Goal: Task Accomplishment & Management: Complete application form

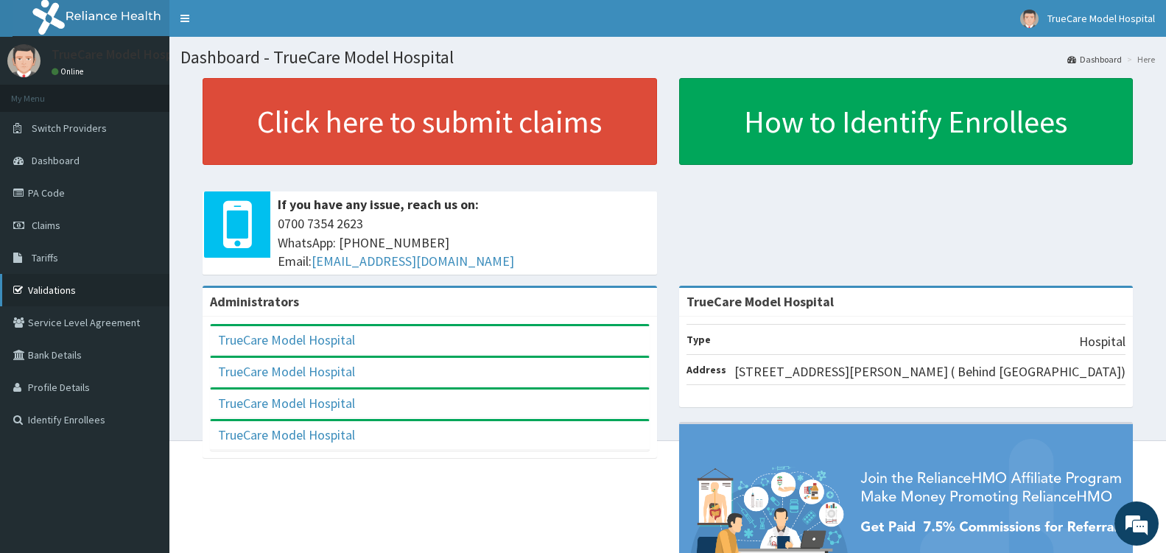
click at [57, 288] on link "Validations" at bounding box center [84, 290] width 169 height 32
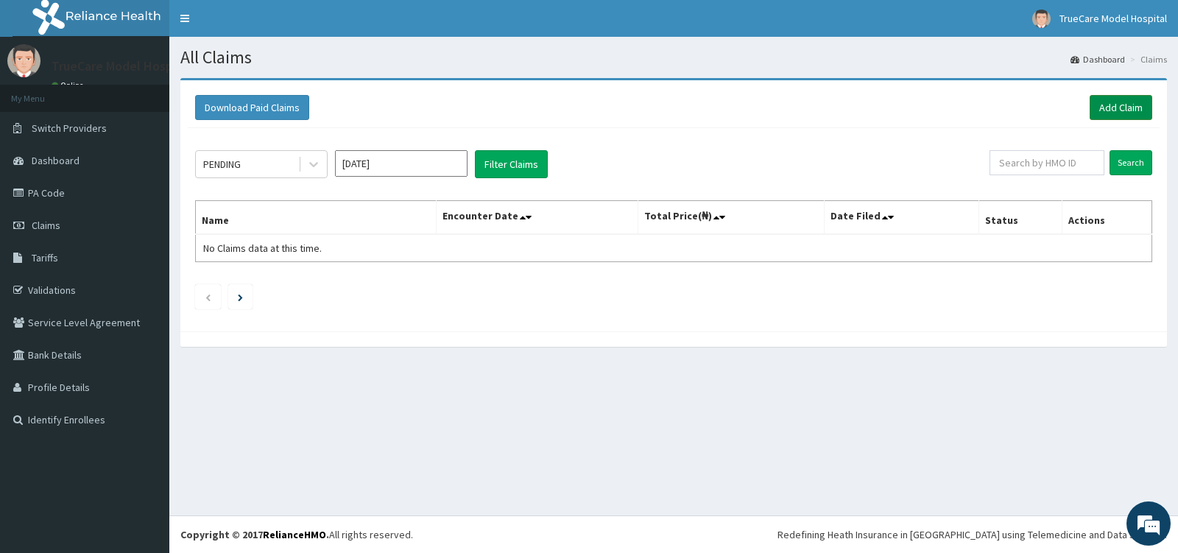
click at [1141, 103] on link "Add Claim" at bounding box center [1121, 107] width 63 height 25
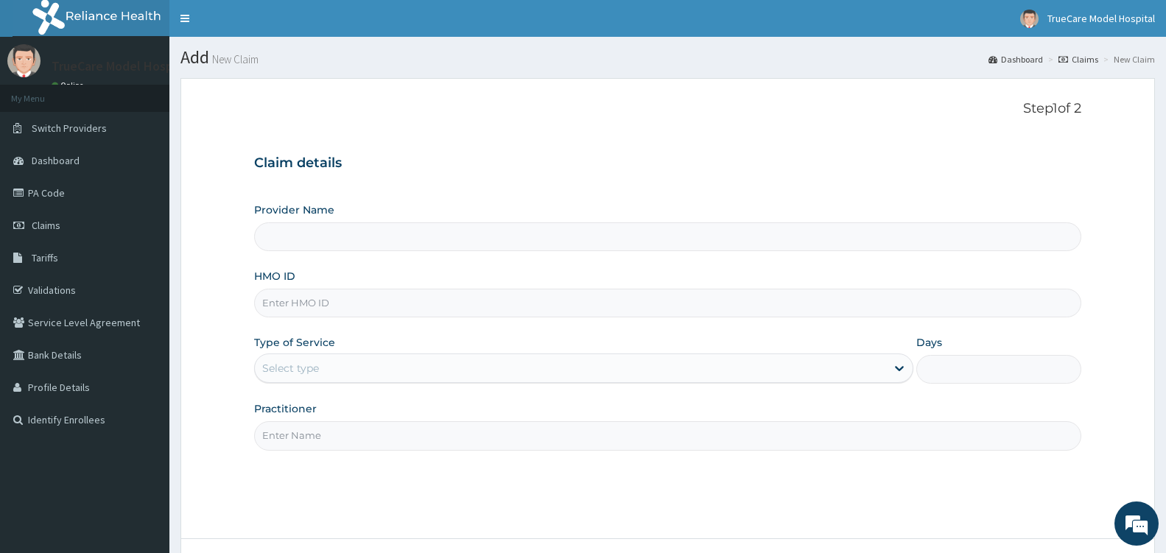
click at [348, 307] on input "HMO ID" at bounding box center [667, 303] width 827 height 29
type input "TrueCare Model Hospital"
type input "TMT/10105/C"
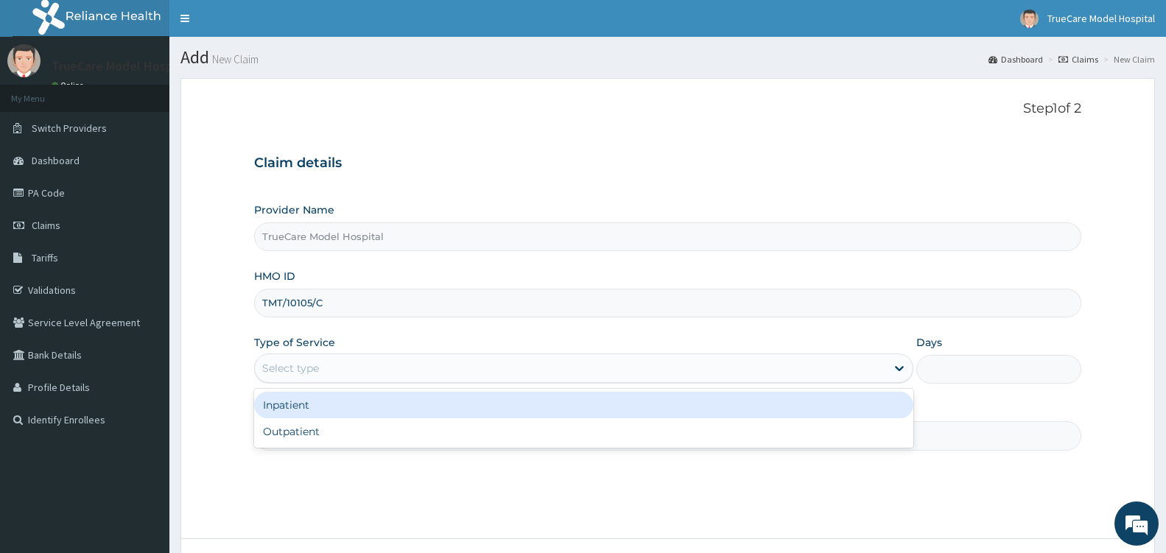
click at [395, 370] on div "Select type" at bounding box center [570, 368] width 631 height 24
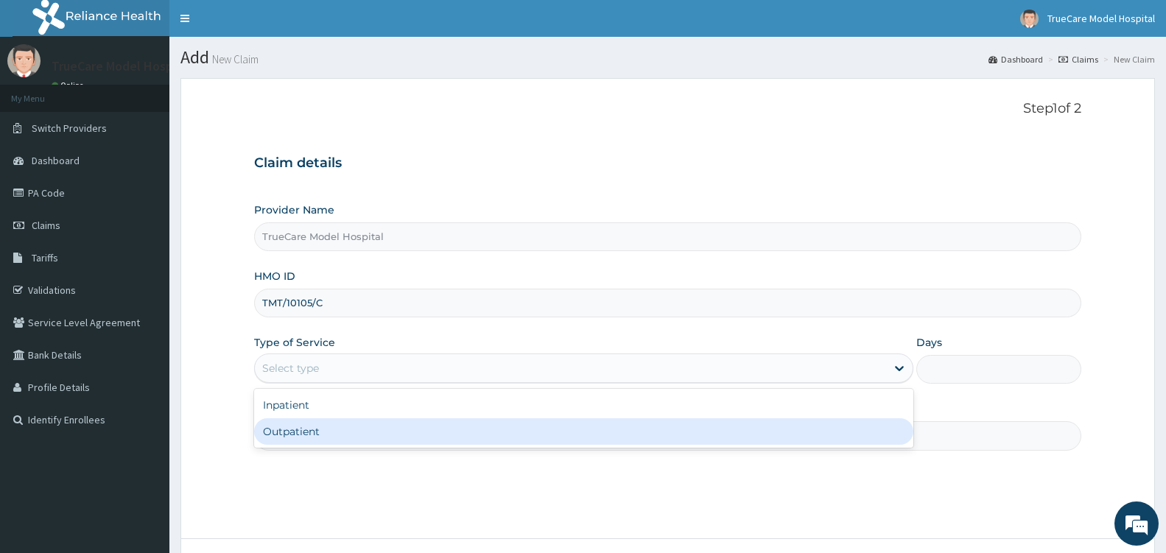
click at [349, 428] on div "Outpatient" at bounding box center [583, 431] width 659 height 27
type input "1"
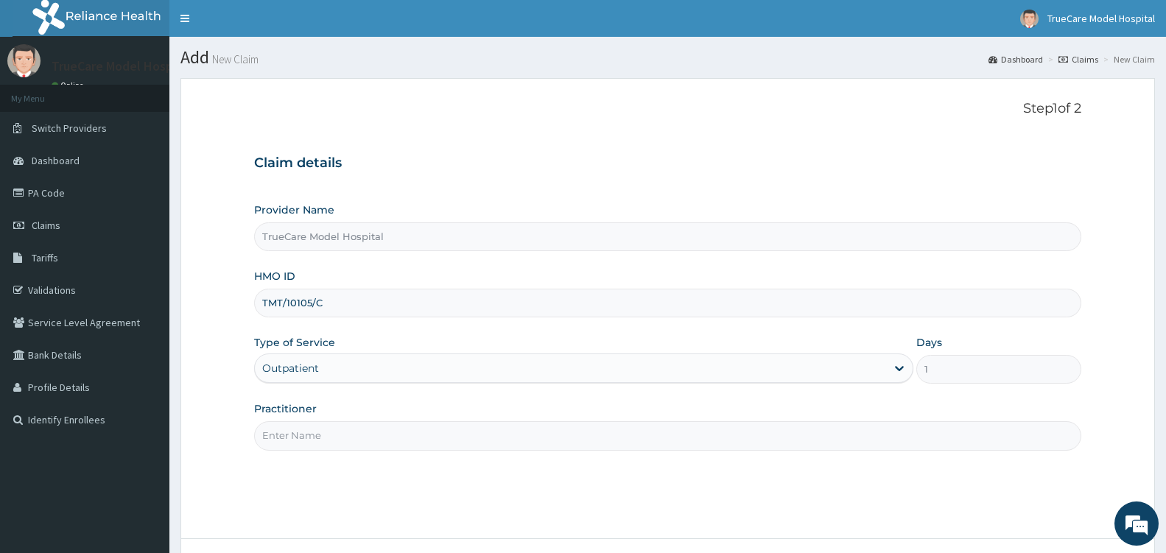
click at [349, 434] on input "Practitioner" at bounding box center [667, 435] width 827 height 29
type input "DR SOSANYA"
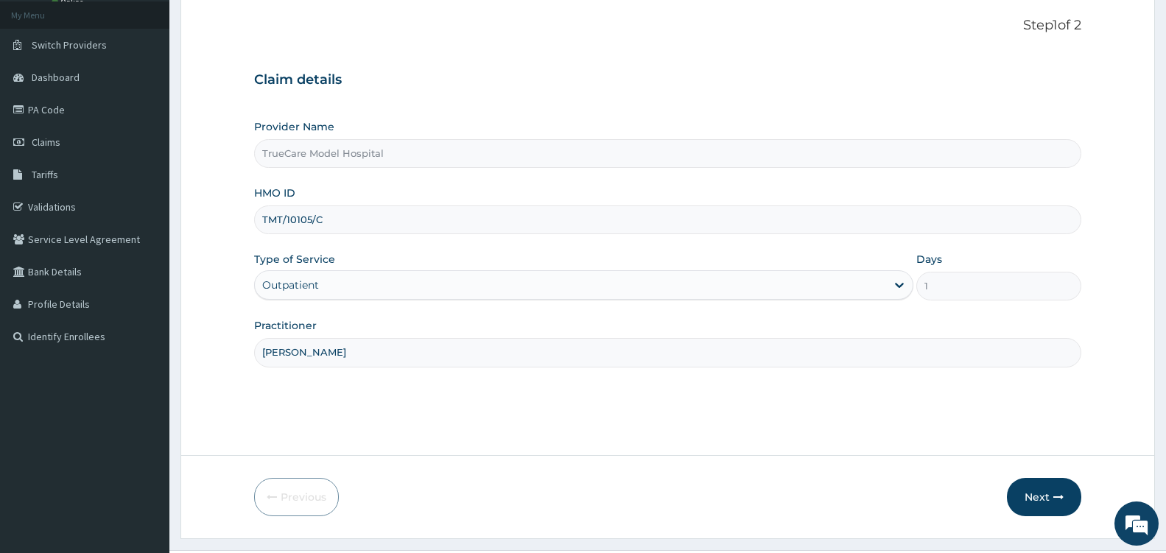
scroll to position [118, 0]
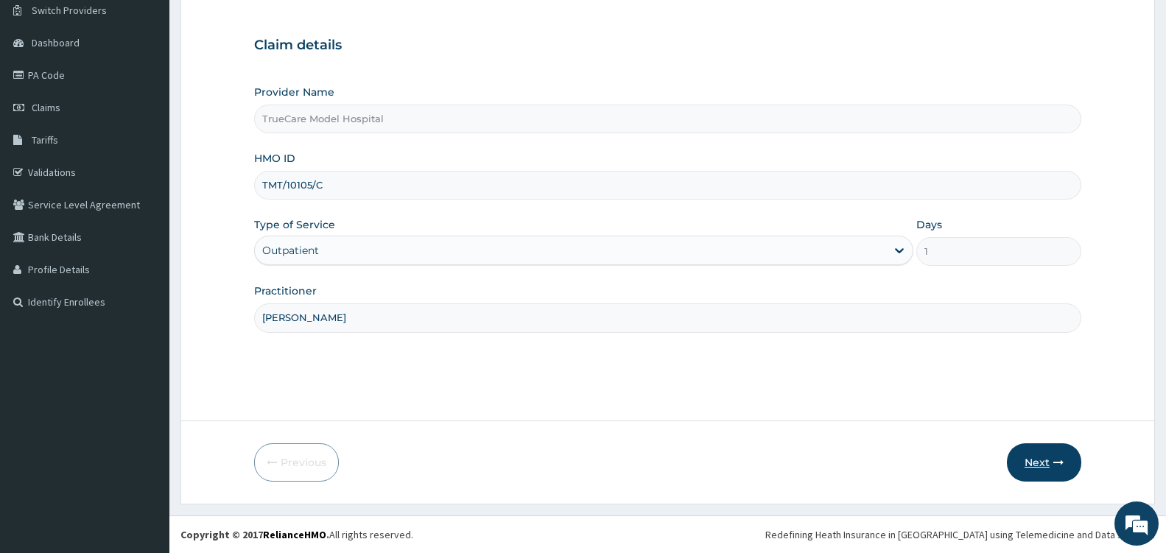
click at [1044, 459] on button "Next" at bounding box center [1044, 462] width 74 height 38
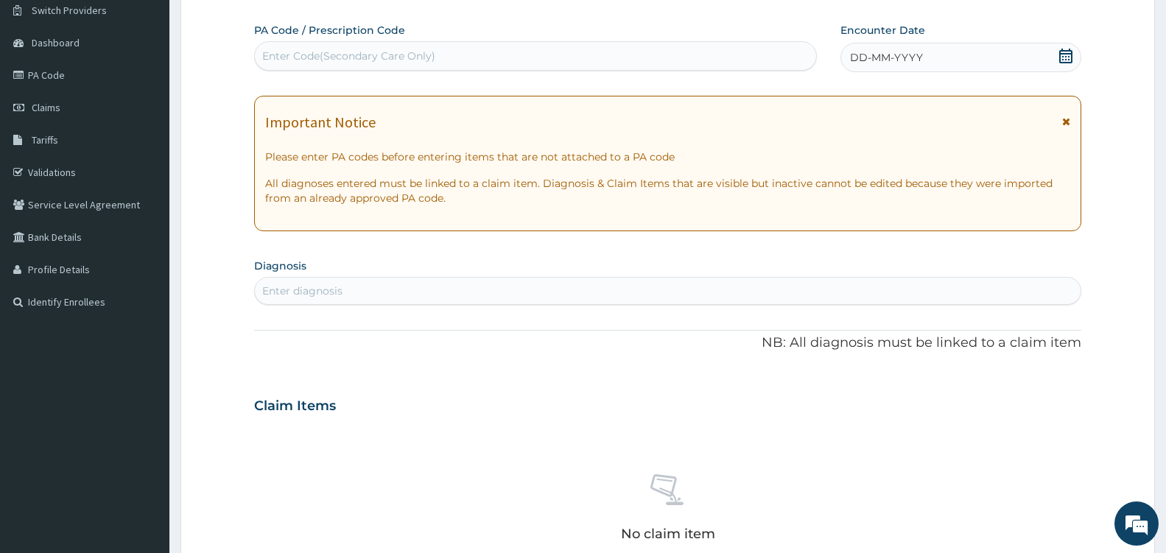
click at [1067, 56] on icon at bounding box center [1065, 56] width 15 height 15
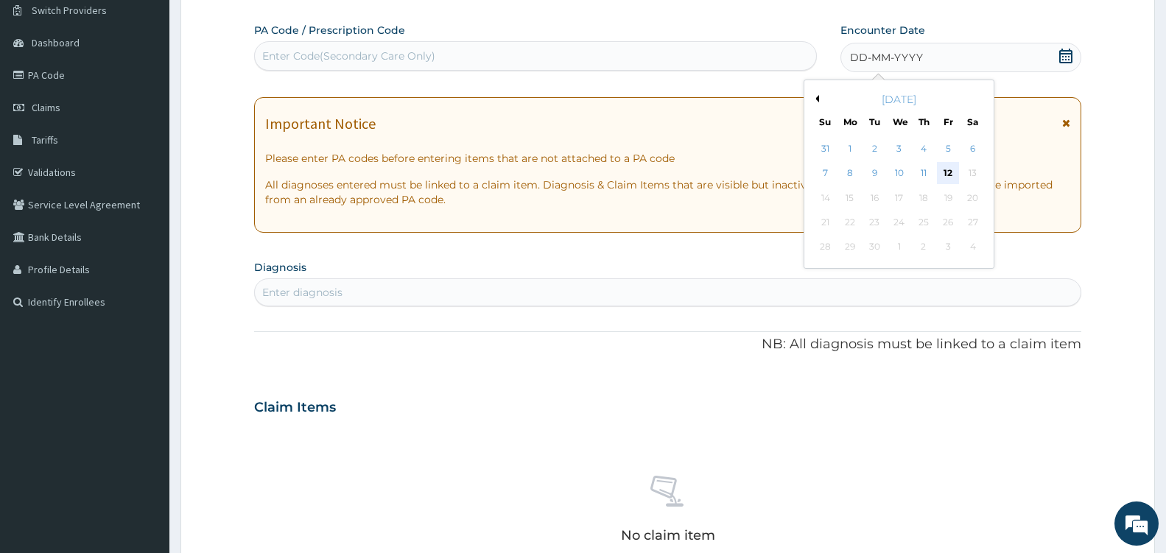
click at [946, 169] on div "12" at bounding box center [948, 174] width 22 height 22
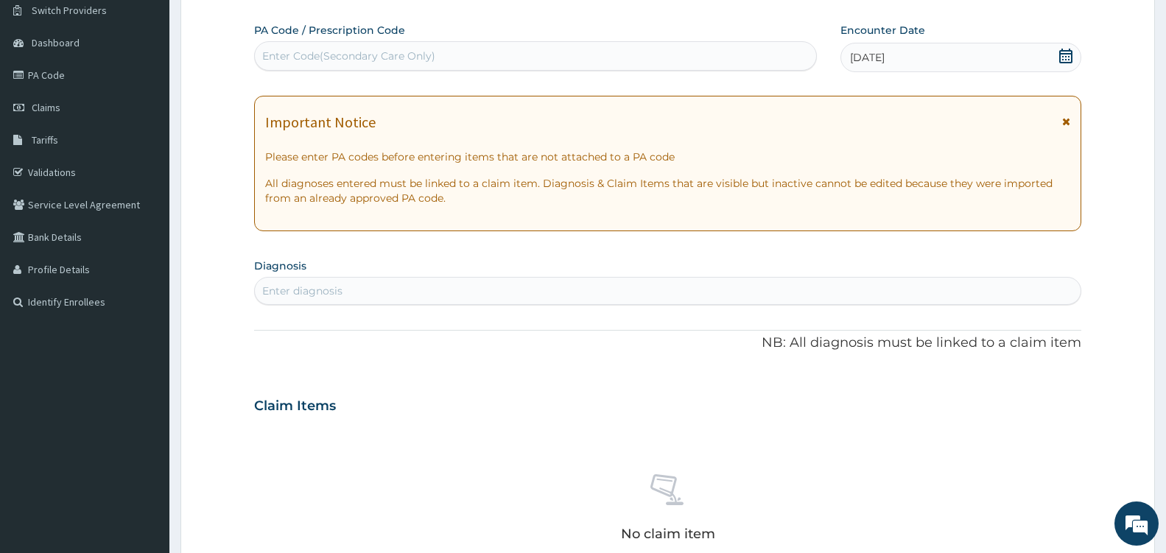
click at [426, 284] on div "Enter diagnosis" at bounding box center [667, 291] width 825 height 24
type input "TYPHOID"
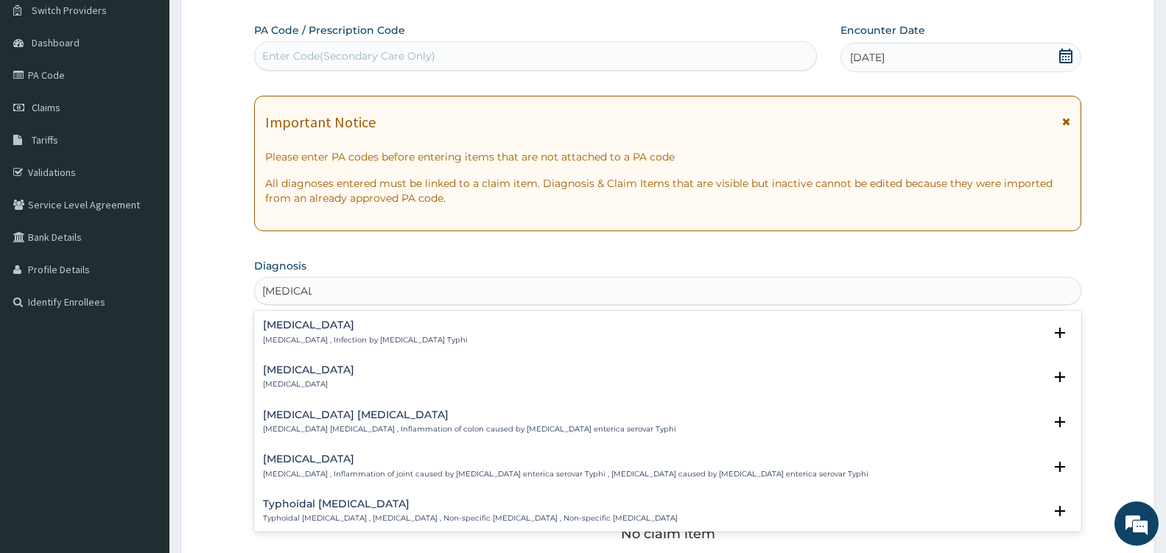
click at [320, 331] on div "Typhoid fever Typhoid fever , Infection by Salmonella Typhi" at bounding box center [365, 333] width 205 height 26
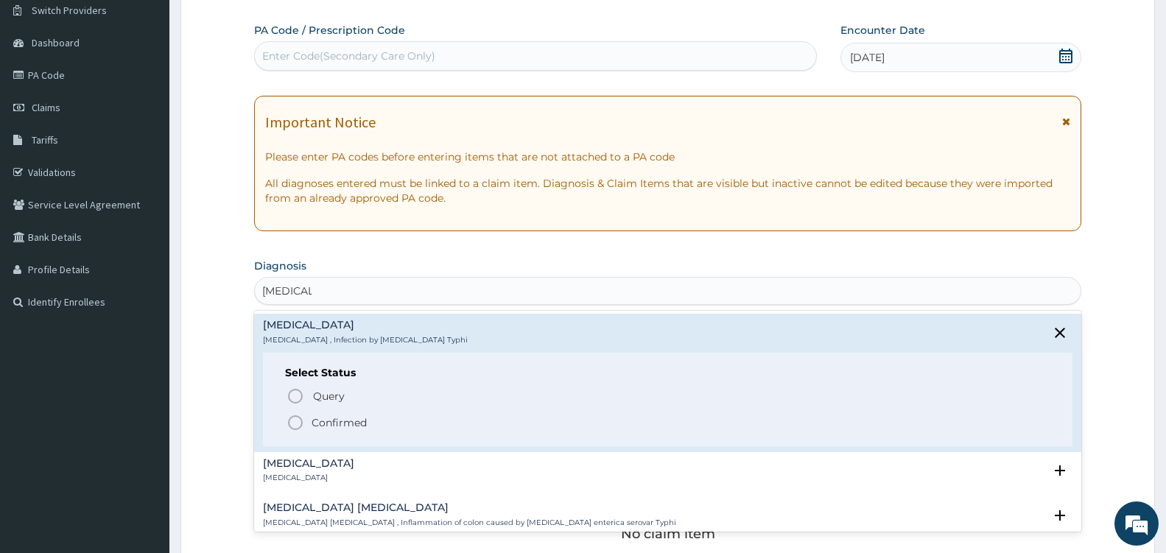
click at [300, 420] on icon "status option filled" at bounding box center [295, 423] width 18 height 18
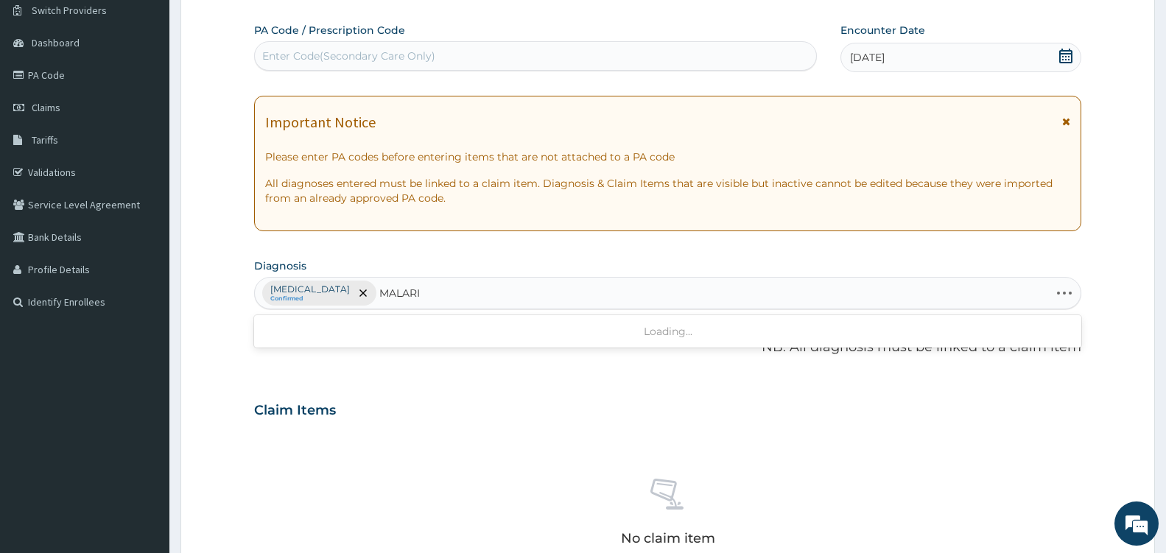
type input "MALARIA"
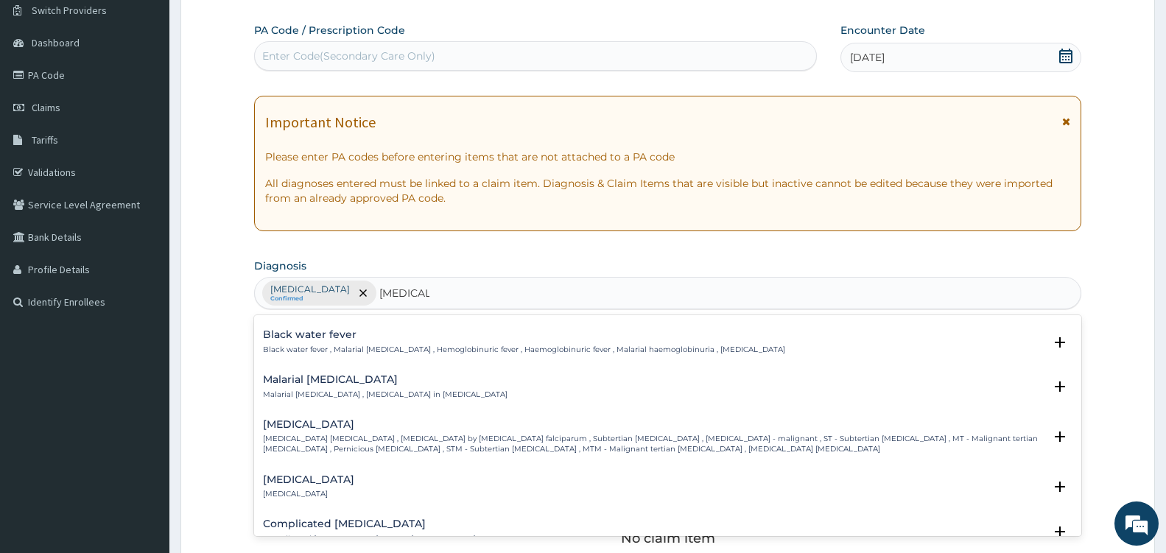
scroll to position [512, 0]
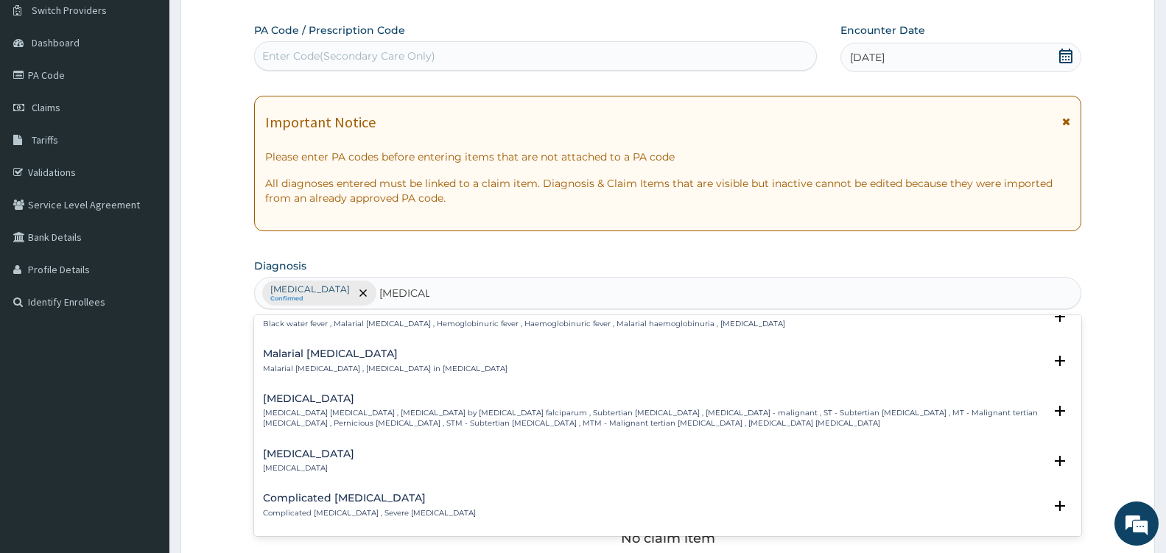
click at [323, 415] on p "Falciparum malaria , Malignant tertian malaria , Malaria by Plasmodium falcipar…" at bounding box center [653, 418] width 780 height 21
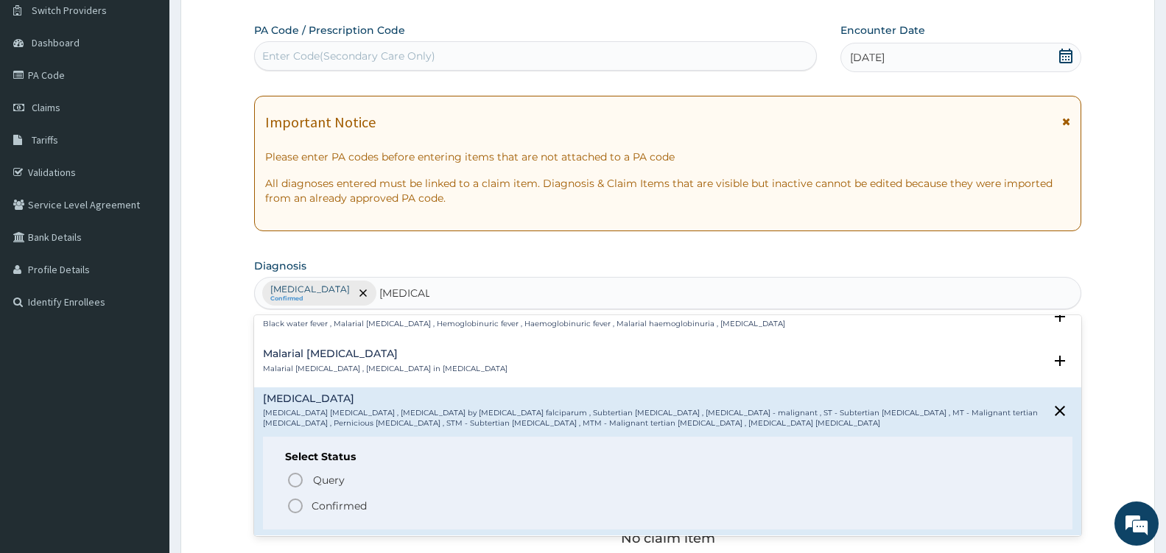
click at [298, 498] on icon "status option filled" at bounding box center [295, 506] width 18 height 18
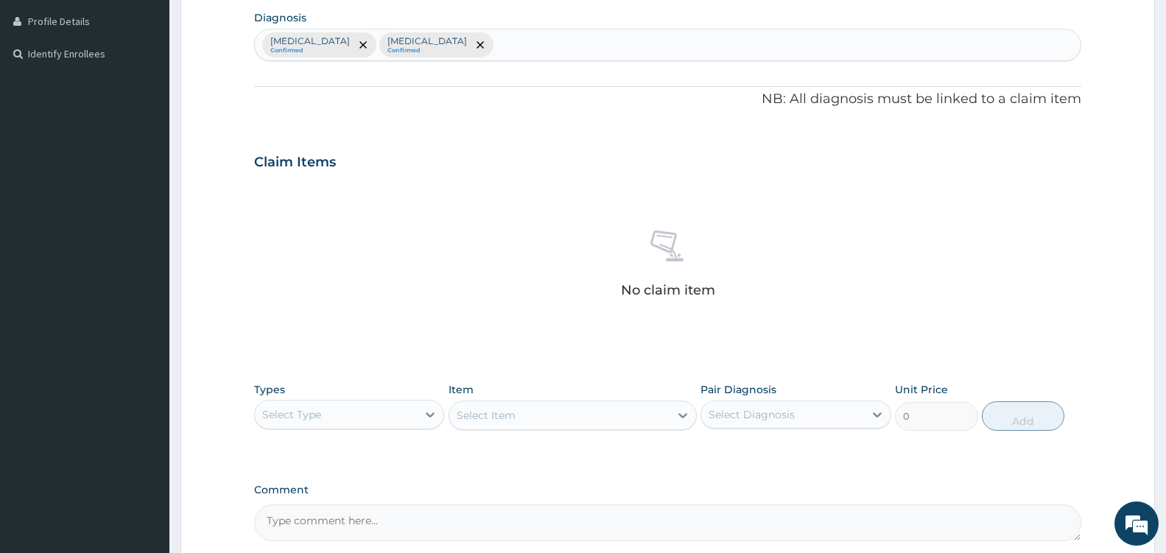
scroll to position [509, 0]
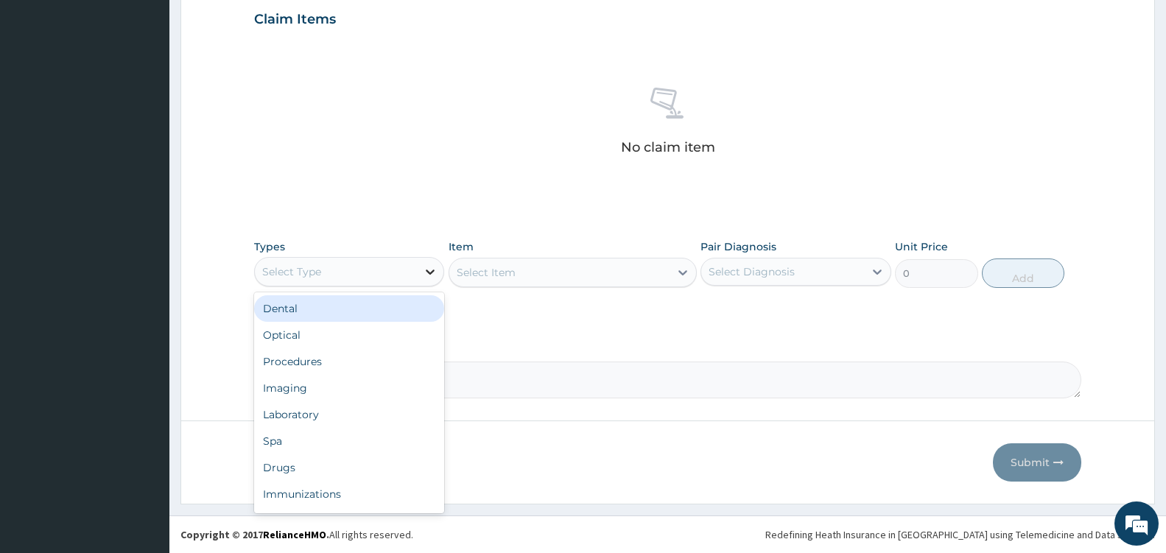
click at [438, 269] on div at bounding box center [430, 271] width 27 height 27
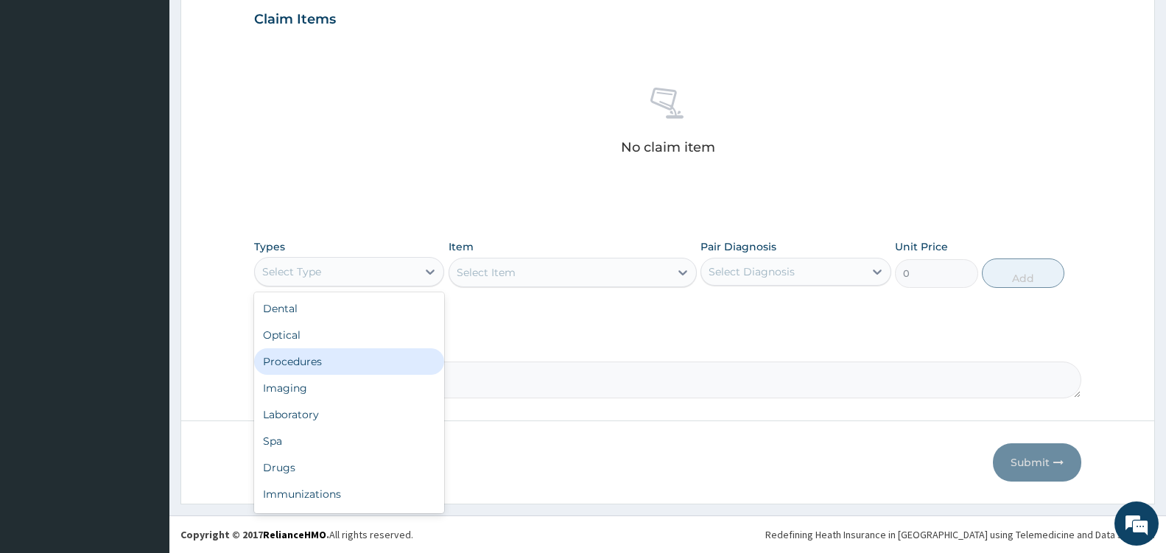
click at [356, 353] on div "Procedures" at bounding box center [349, 361] width 190 height 27
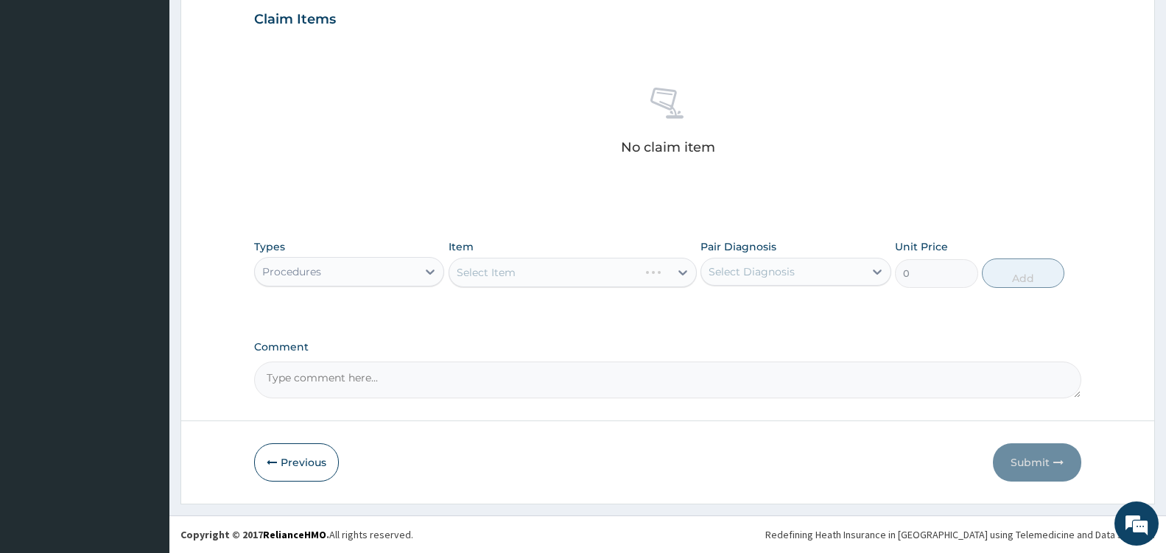
click at [672, 271] on div "Select Item" at bounding box center [572, 272] width 248 height 29
click at [677, 274] on div "Select Item" at bounding box center [572, 272] width 248 height 29
click at [683, 274] on div "Select Item" at bounding box center [572, 272] width 248 height 29
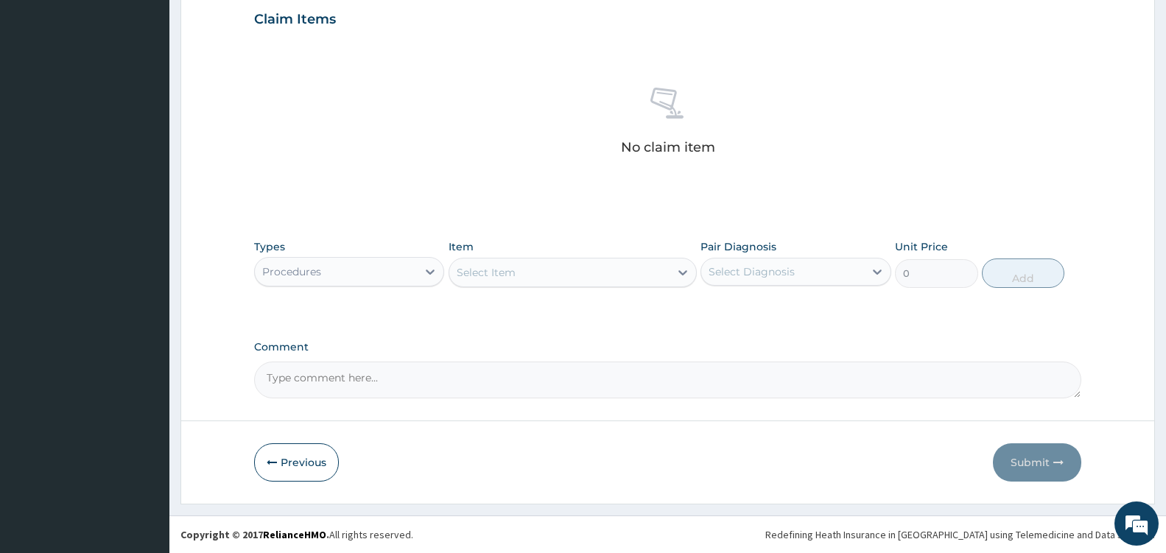
click at [666, 274] on div "Select Item" at bounding box center [559, 273] width 220 height 24
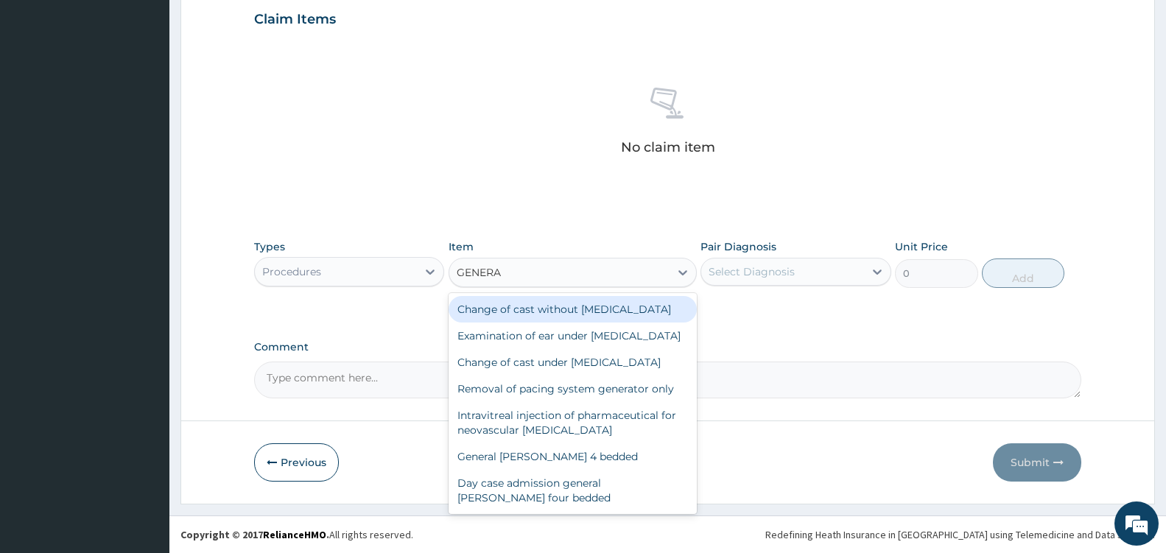
type input "GENERAL"
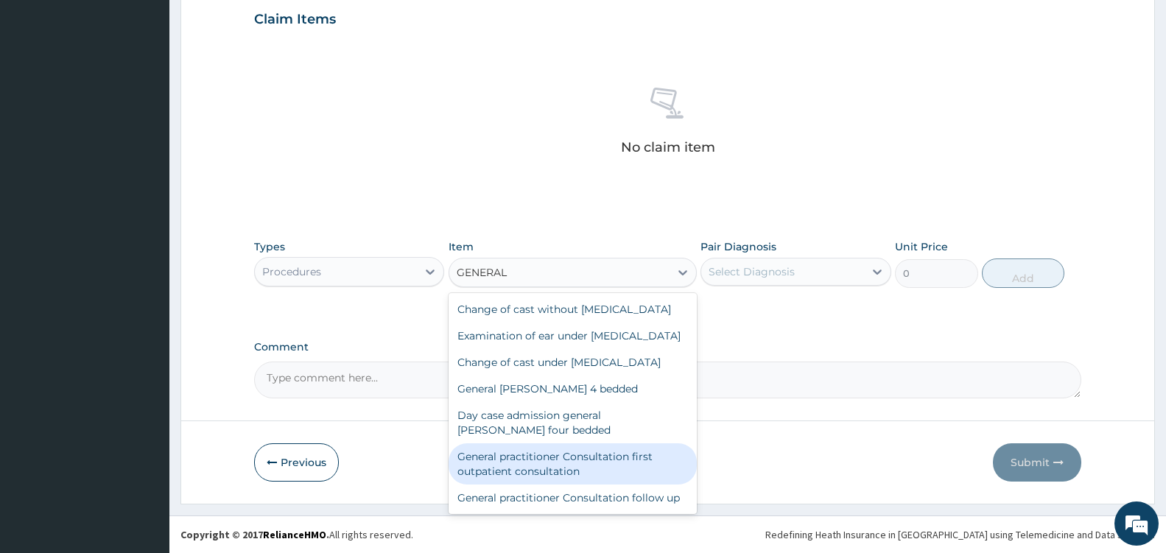
click at [588, 484] on div "General practitioner Consultation first outpatient consultation" at bounding box center [572, 463] width 248 height 41
type input "3600"
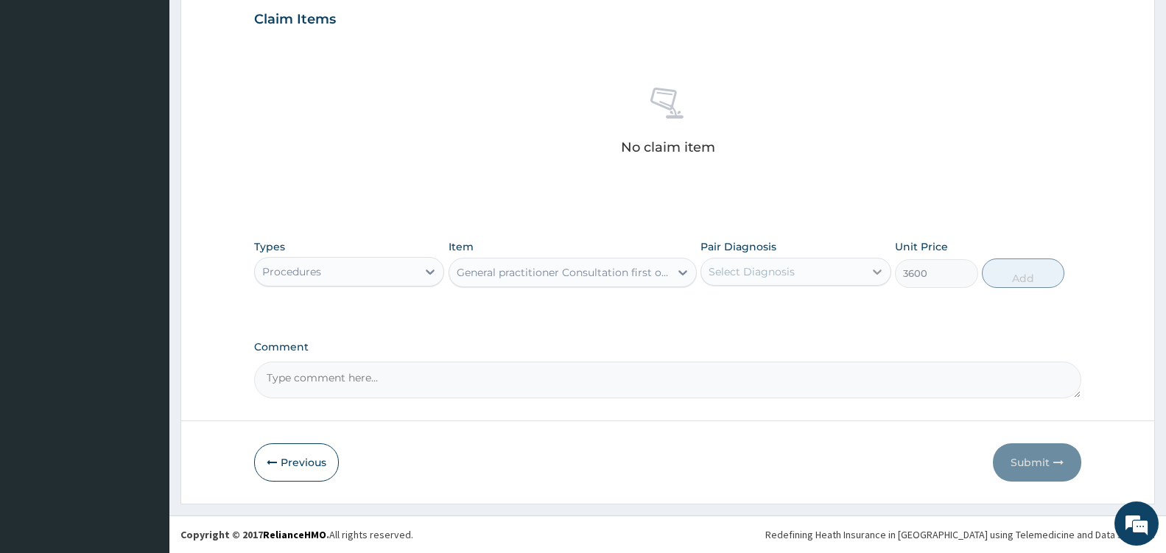
click at [873, 271] on icon at bounding box center [877, 271] width 15 height 15
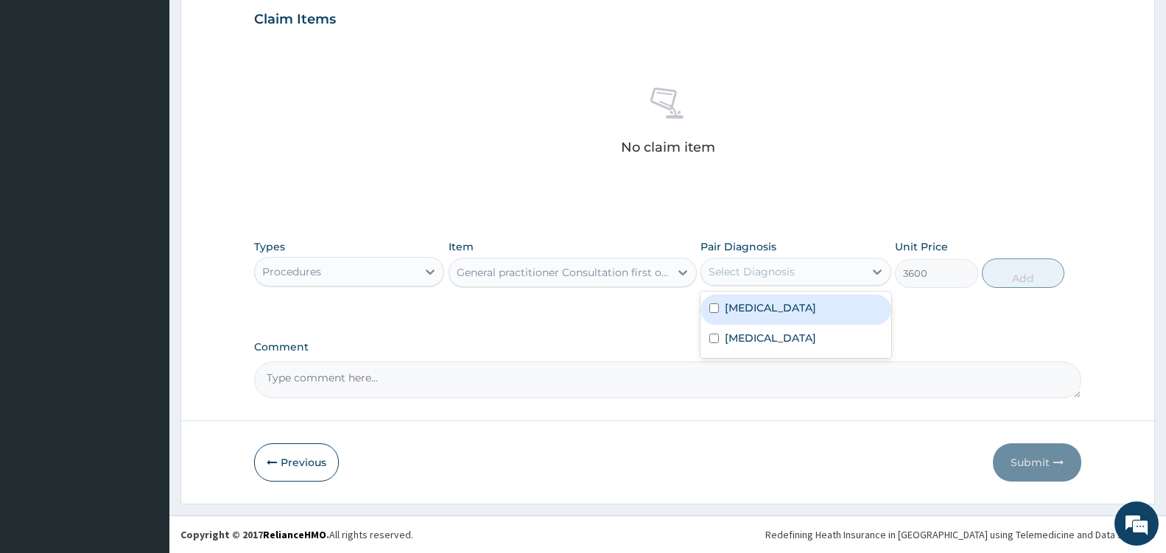
click at [810, 310] on div "Typhoid fever" at bounding box center [795, 310] width 190 height 30
checkbox input "true"
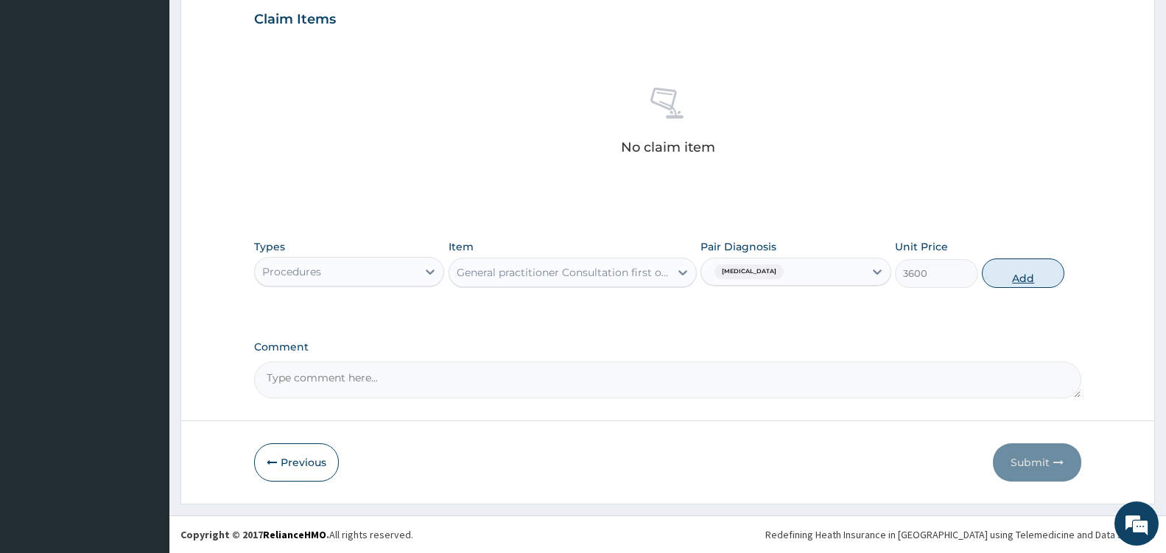
click at [1027, 275] on button "Add" at bounding box center [1022, 272] width 82 height 29
type input "0"
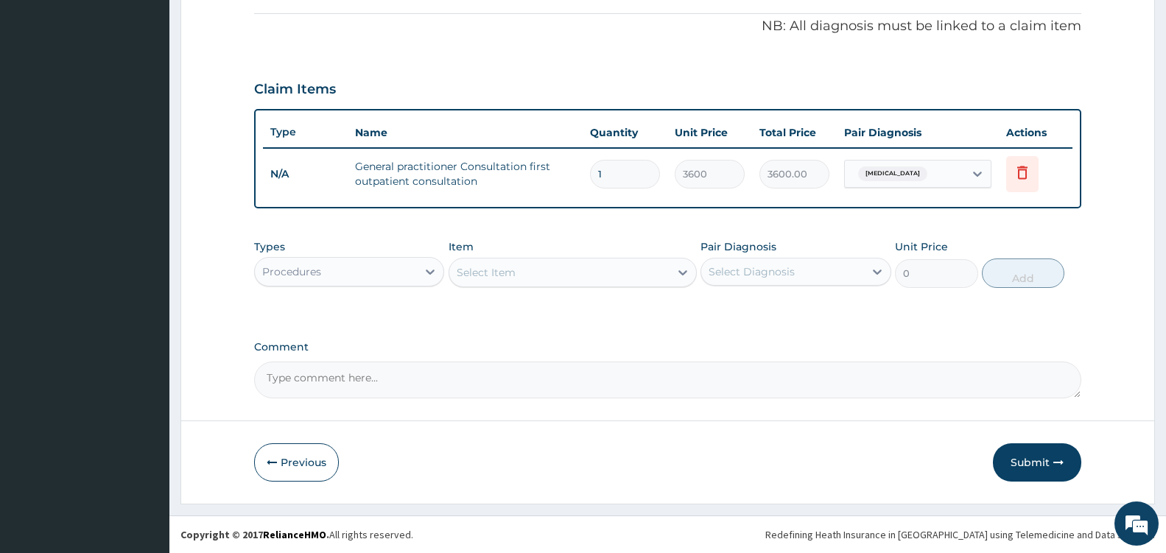
click at [405, 267] on div "Procedures" at bounding box center [336, 272] width 162 height 24
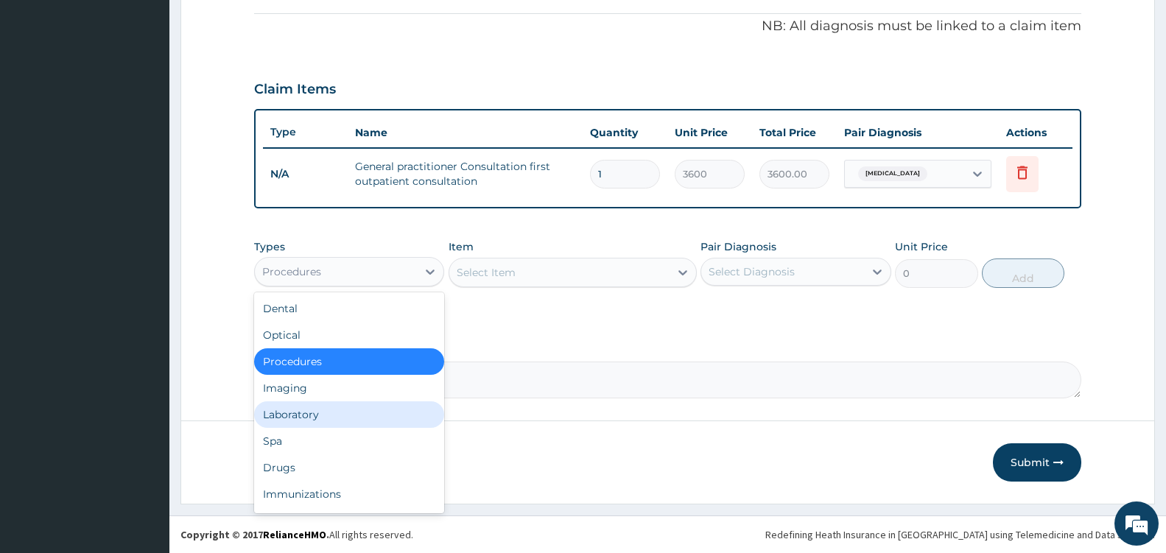
click at [335, 424] on div "Laboratory" at bounding box center [349, 414] width 190 height 27
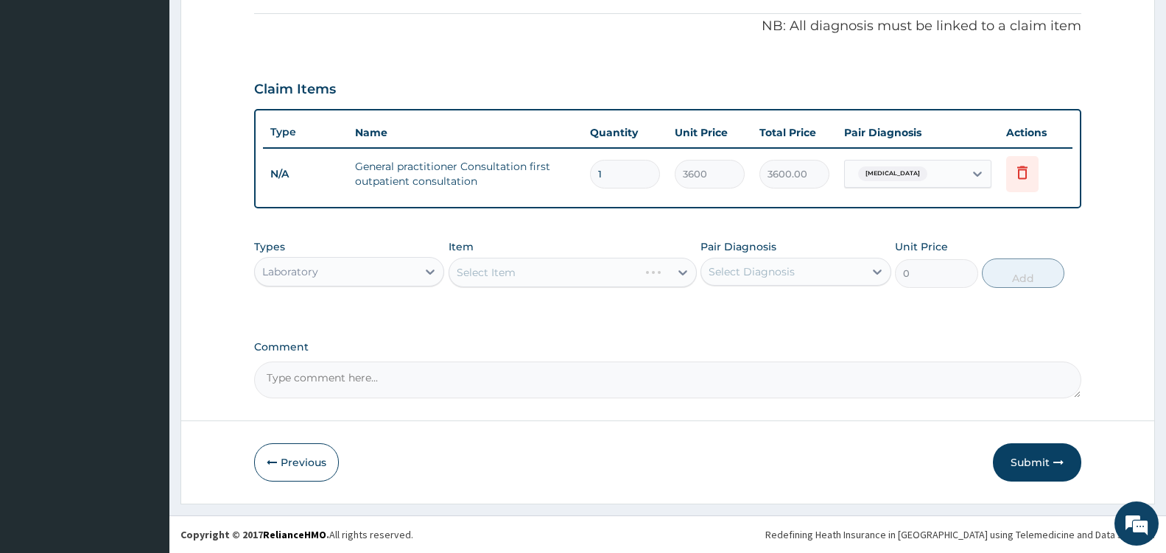
click at [666, 277] on div "Select Item" at bounding box center [572, 272] width 248 height 29
click at [666, 277] on div "Select Item" at bounding box center [559, 273] width 220 height 24
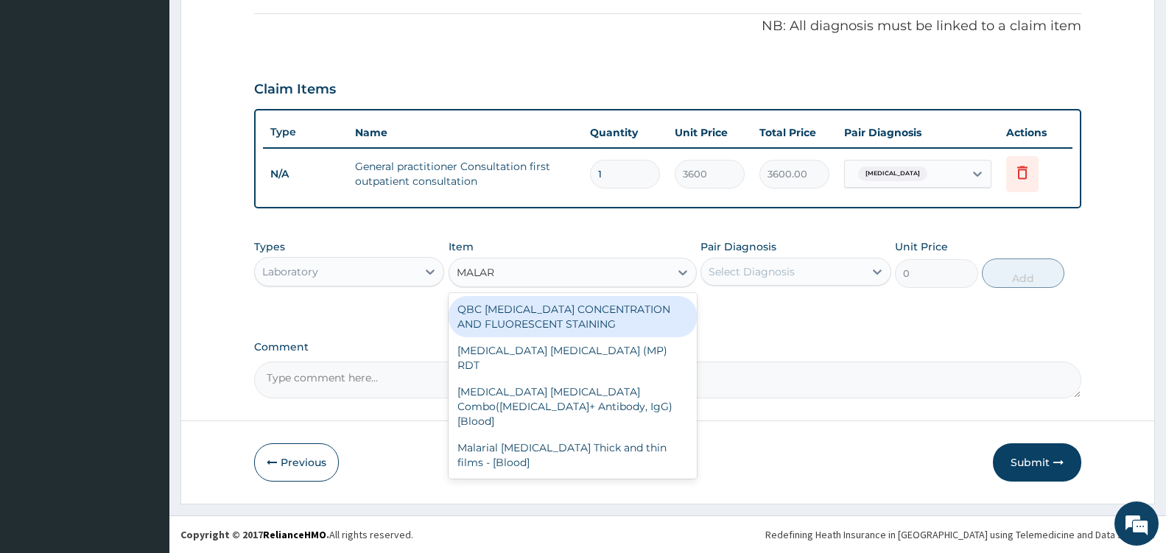
type input "MALARI"
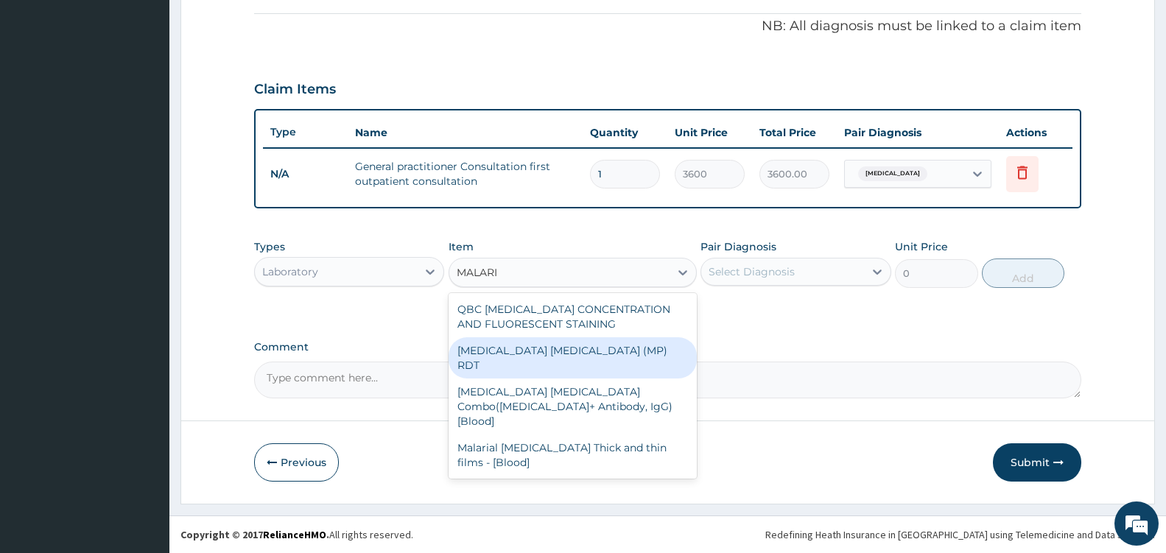
click at [612, 350] on div "MALARIA PARASITE (MP) RDT" at bounding box center [572, 357] width 248 height 41
type input "2100"
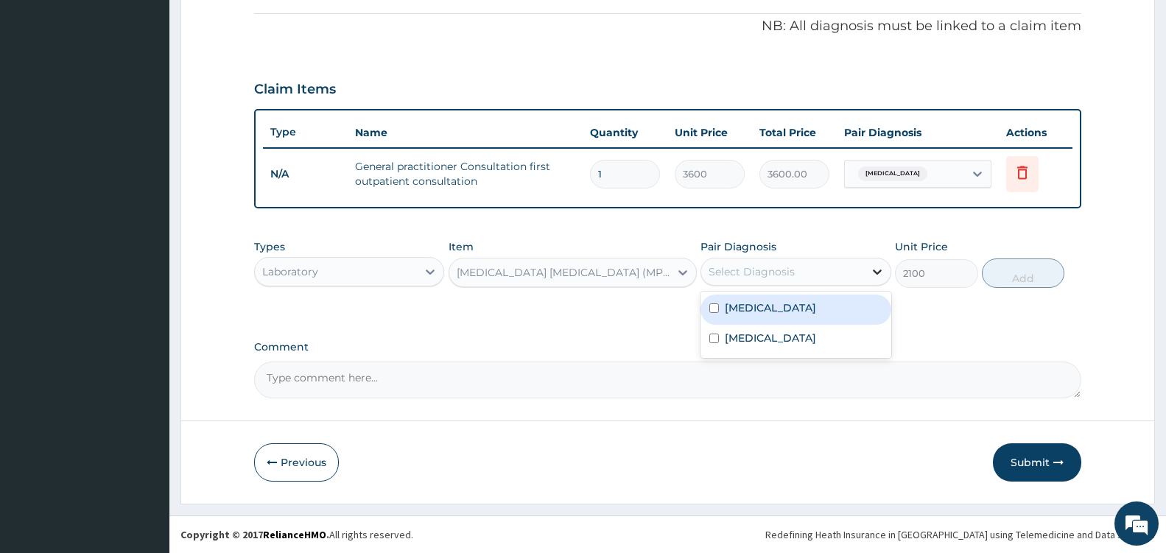
click at [873, 270] on icon at bounding box center [877, 271] width 9 height 5
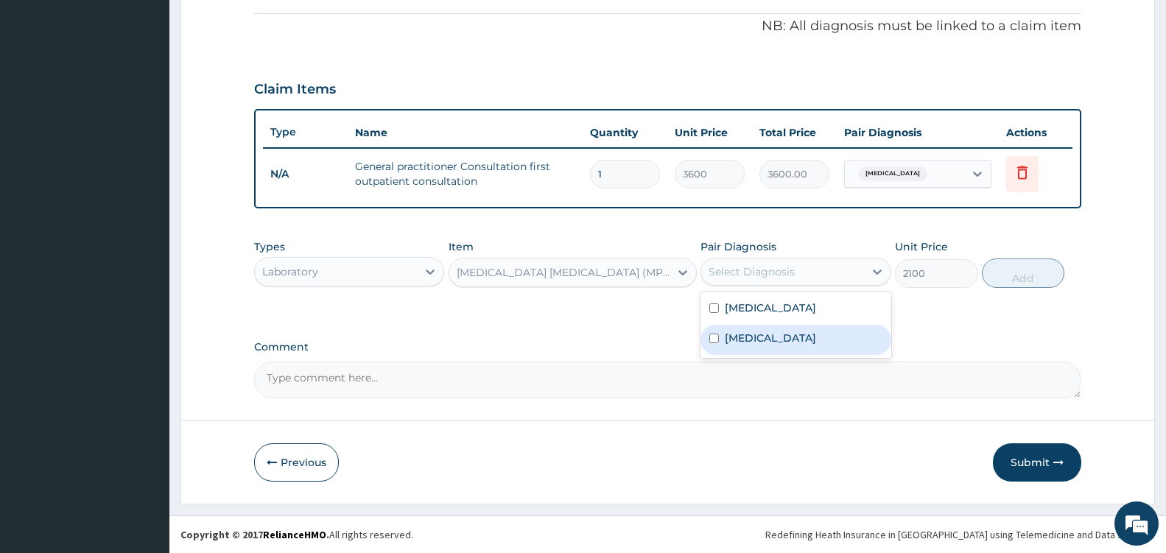
click at [814, 342] on label "Falciparum malaria" at bounding box center [770, 338] width 91 height 15
checkbox input "true"
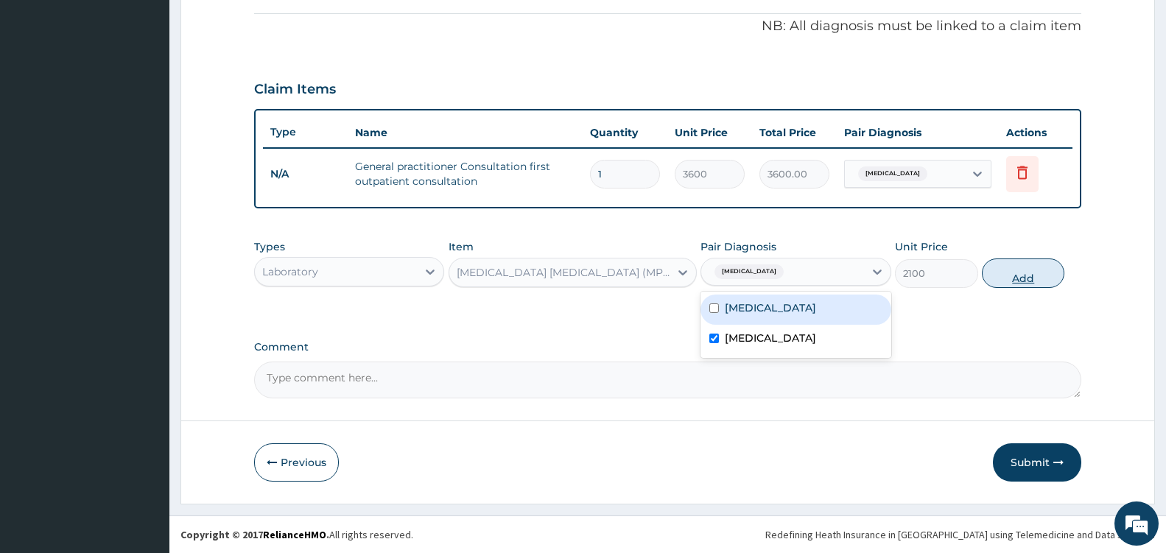
click at [1024, 275] on button "Add" at bounding box center [1022, 272] width 82 height 29
type input "0"
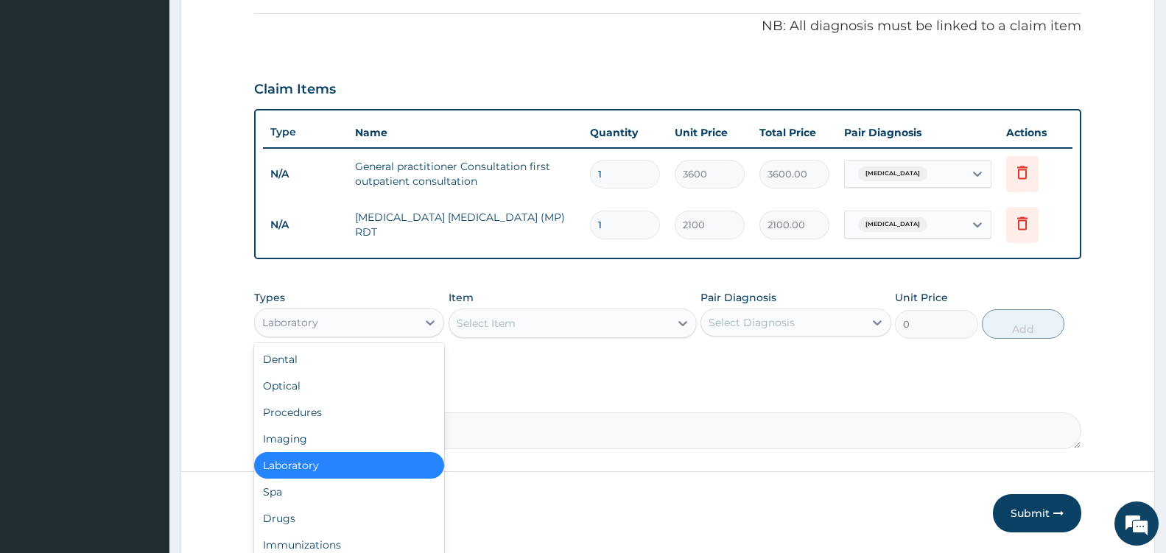
click at [398, 315] on div "Laboratory" at bounding box center [336, 323] width 162 height 24
click at [314, 513] on div "Drugs" at bounding box center [349, 518] width 190 height 27
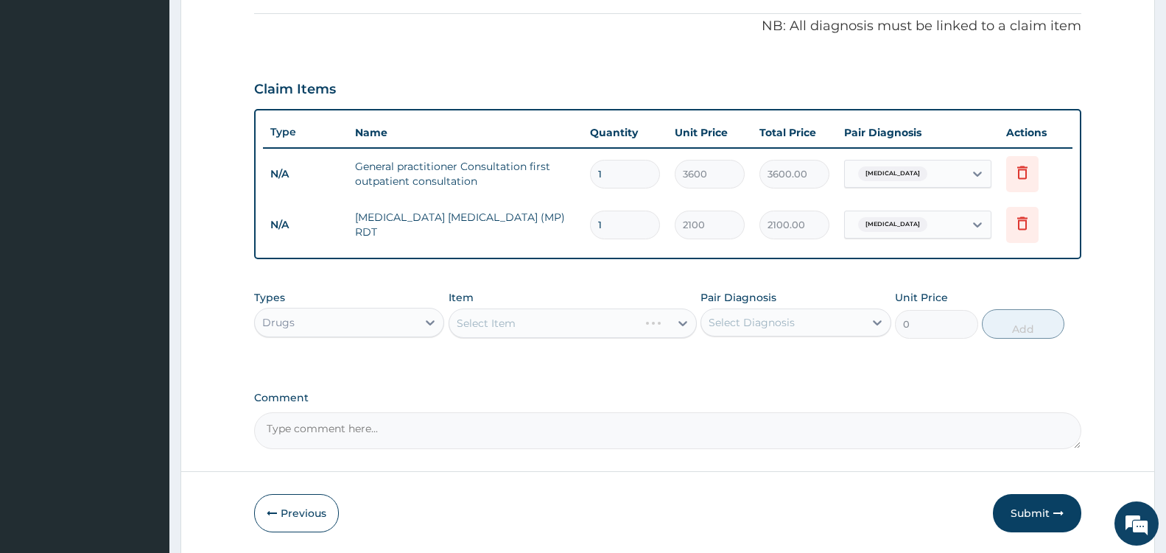
click at [668, 320] on div "Select Item" at bounding box center [572, 323] width 248 height 29
click at [668, 320] on div "Select Item" at bounding box center [559, 323] width 220 height 24
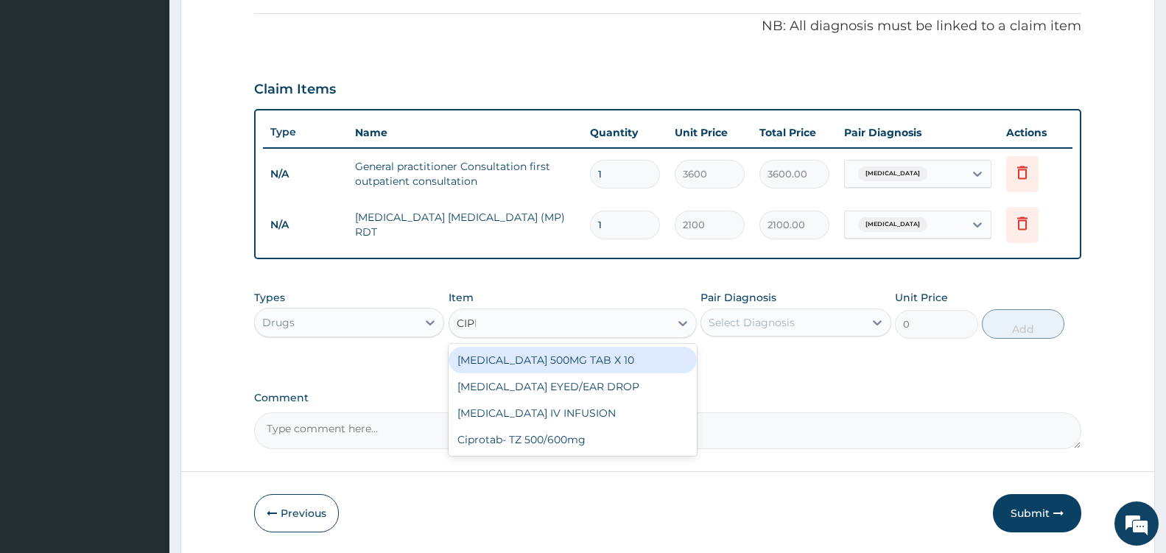
type input "CIPRO"
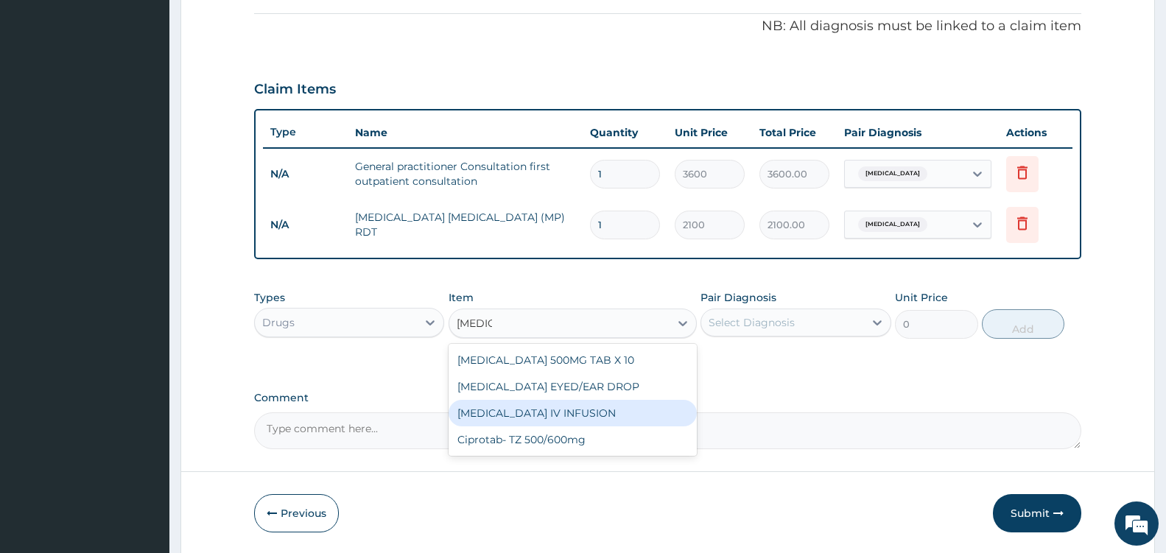
click at [601, 413] on div "CIPROFLOXACIN IV INFUSION" at bounding box center [572, 413] width 248 height 27
type input "1575"
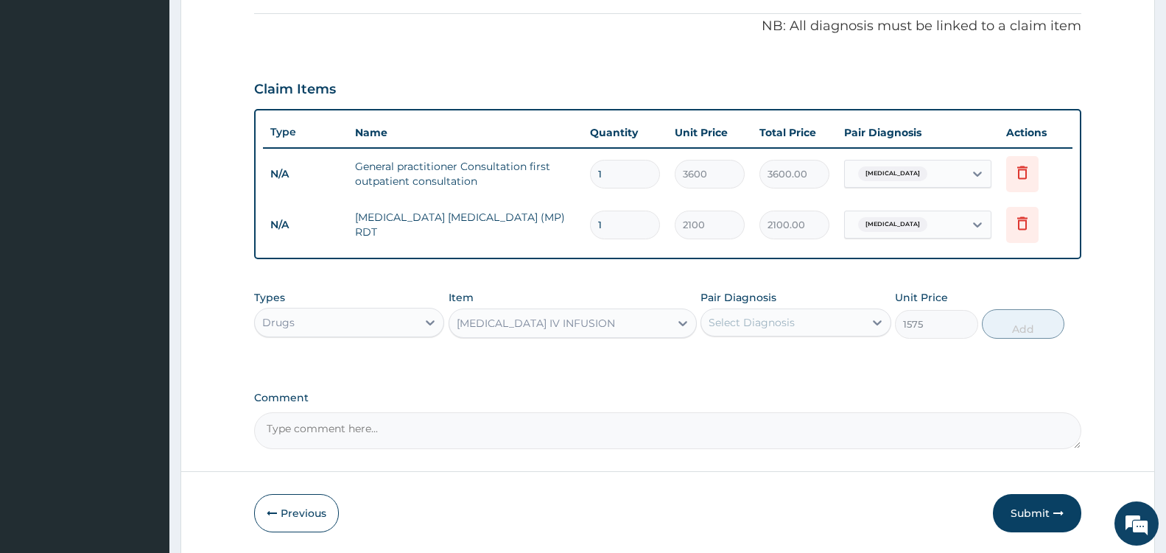
click at [861, 316] on div "Select Diagnosis" at bounding box center [782, 323] width 162 height 24
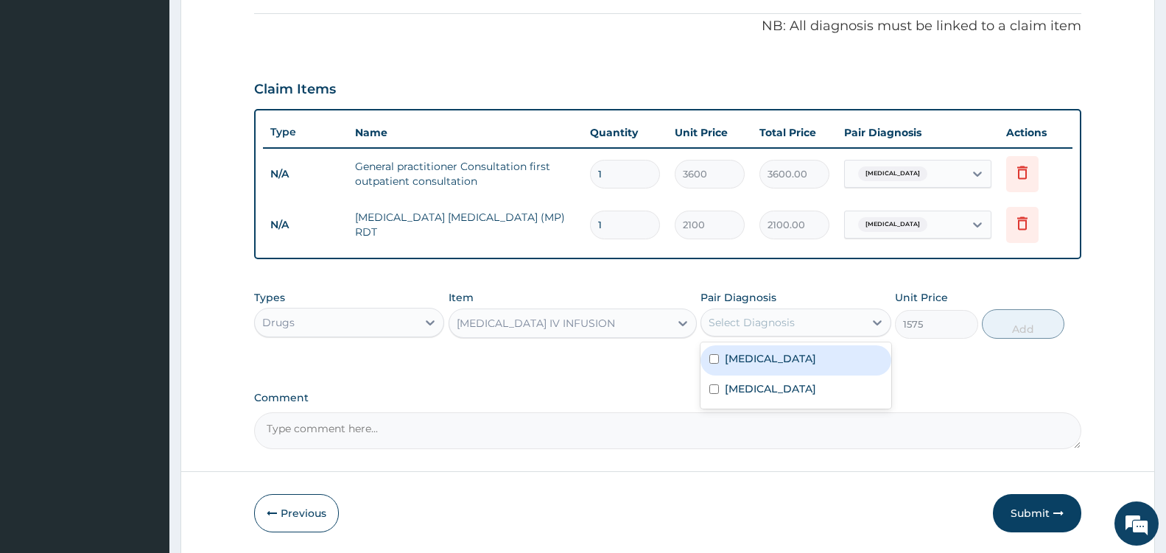
click at [799, 360] on div "Typhoid fever" at bounding box center [795, 360] width 190 height 30
checkbox input "true"
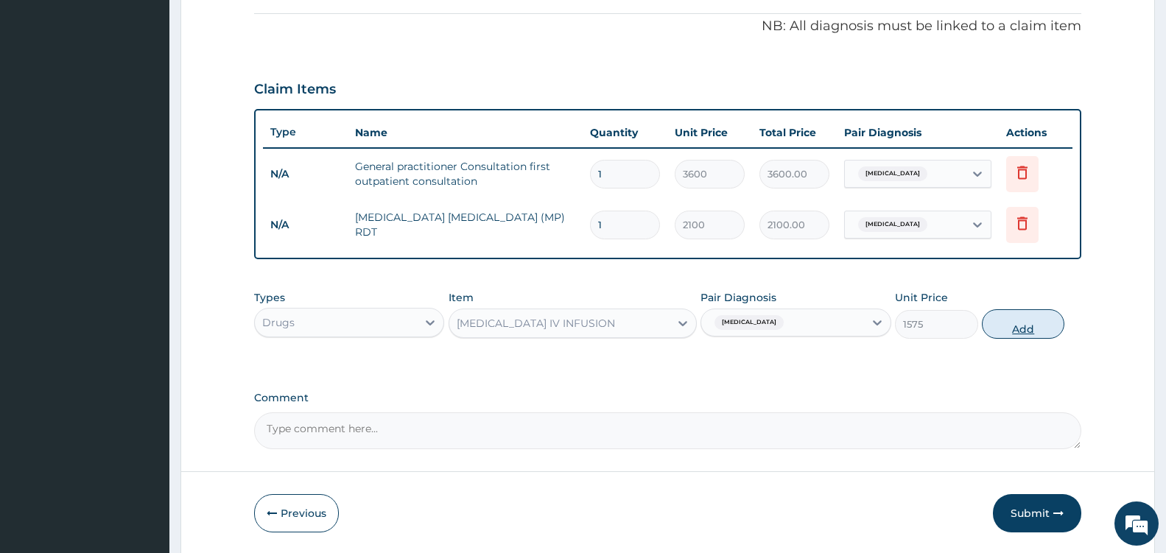
click at [1012, 321] on button "Add" at bounding box center [1022, 323] width 82 height 29
type input "0"
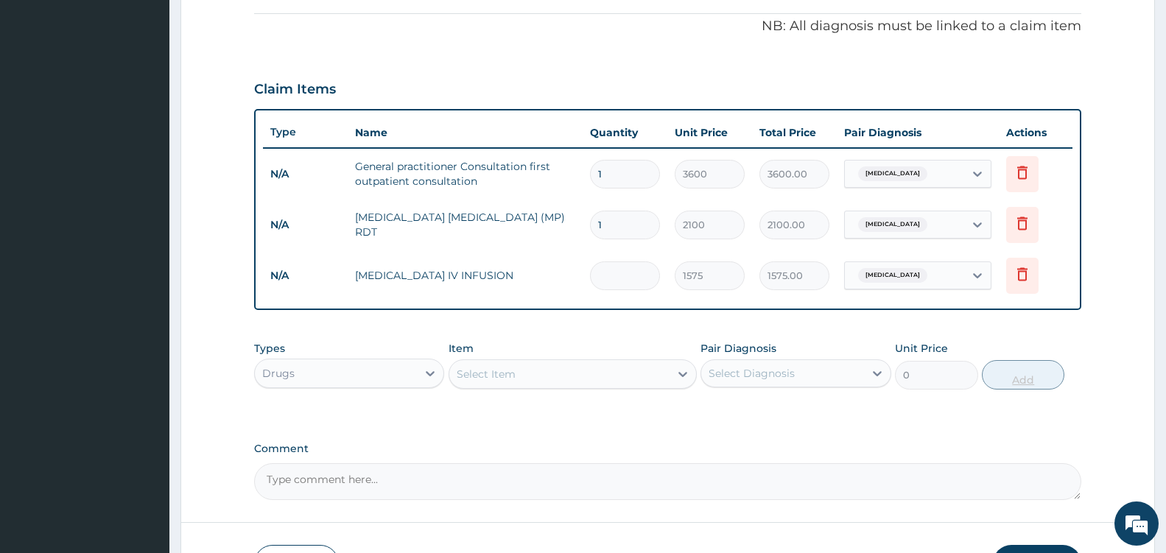
type input "0.00"
type input "2"
type input "3150.00"
type input "2"
click at [643, 373] on div "Select Item" at bounding box center [559, 374] width 220 height 24
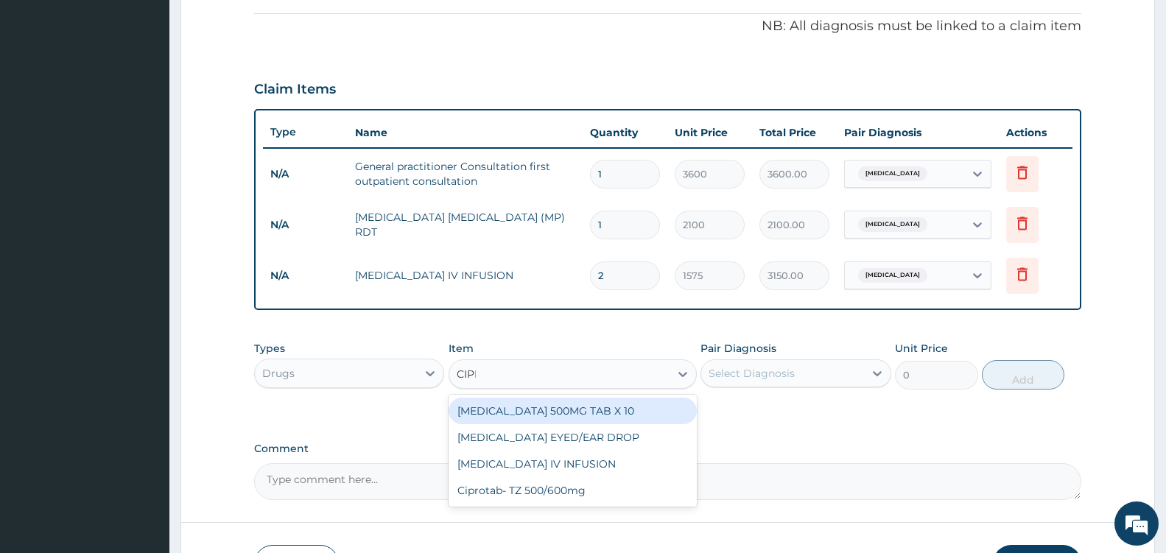
type input "CIPRO"
click at [630, 407] on div "CIPROFLOXACIN 500MG TAB X 10" at bounding box center [572, 411] width 248 height 27
type input "63"
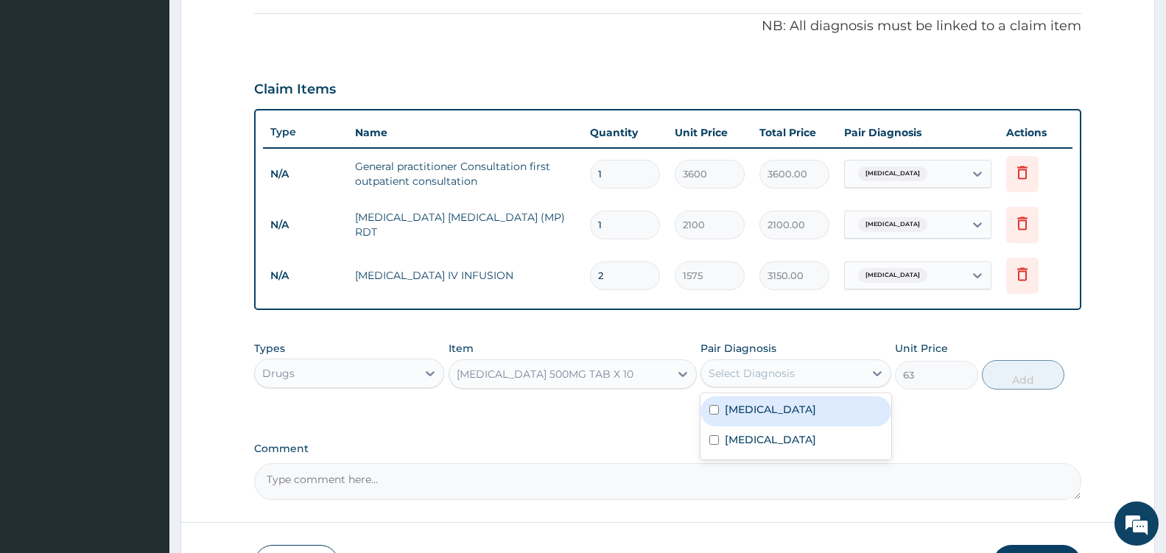
click at [861, 368] on div "Select Diagnosis" at bounding box center [782, 374] width 162 height 24
click at [820, 407] on div "Typhoid fever" at bounding box center [795, 411] width 190 height 30
checkbox input "true"
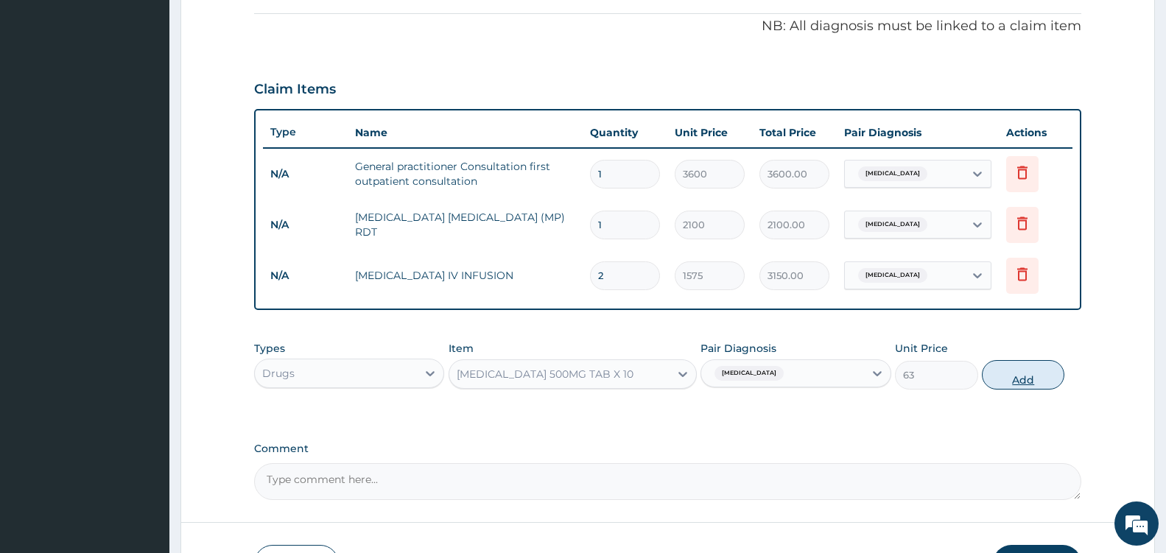
click at [1020, 378] on button "Add" at bounding box center [1022, 374] width 82 height 29
type input "0"
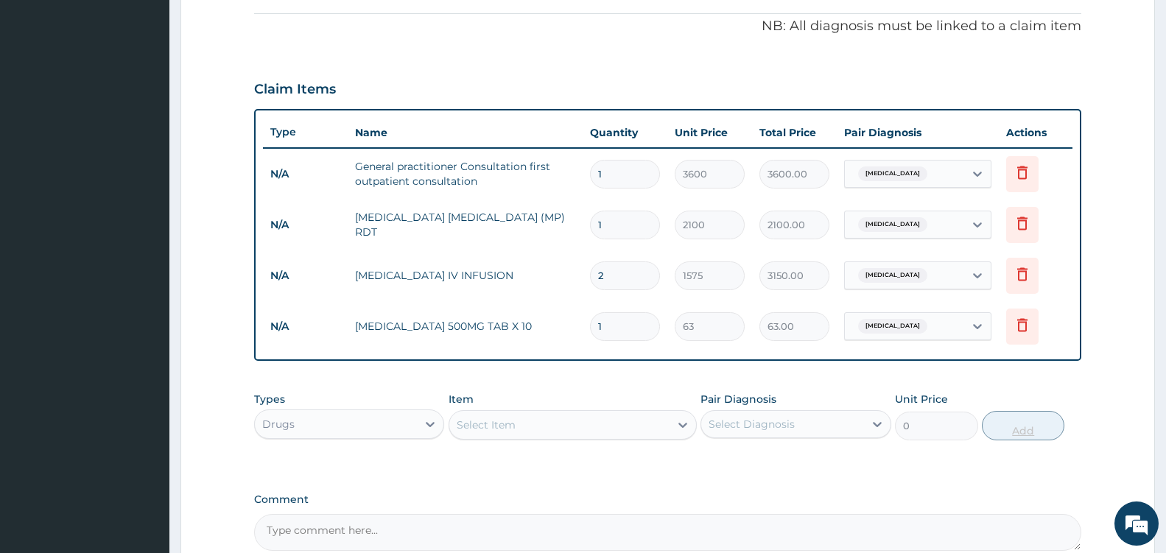
type input "0.00"
type input "2"
type input "126.00"
type input "20"
type input "1260.00"
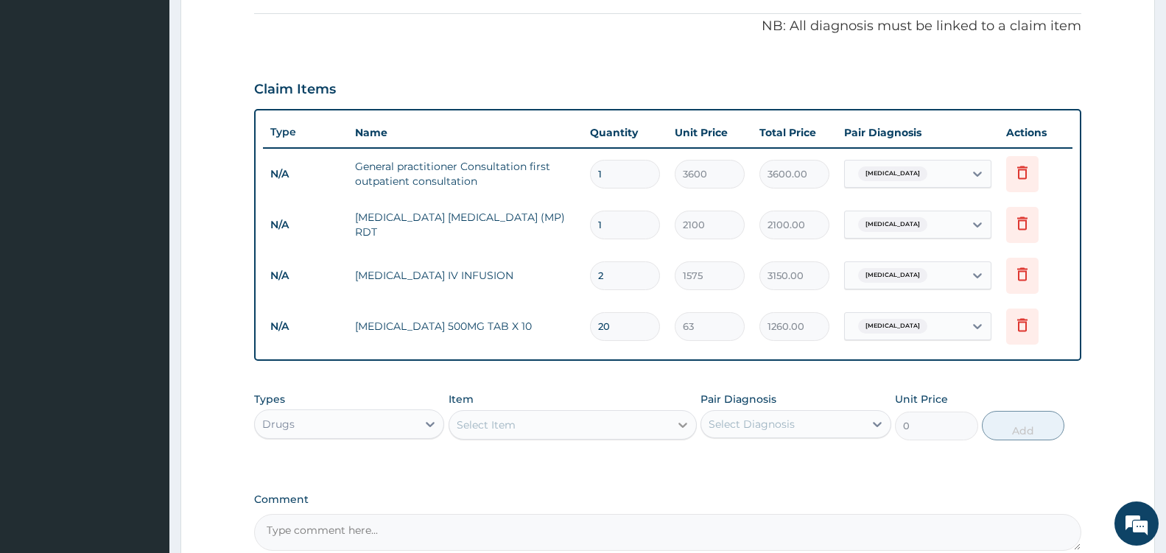
type input "20"
click at [675, 431] on icon at bounding box center [682, 424] width 15 height 15
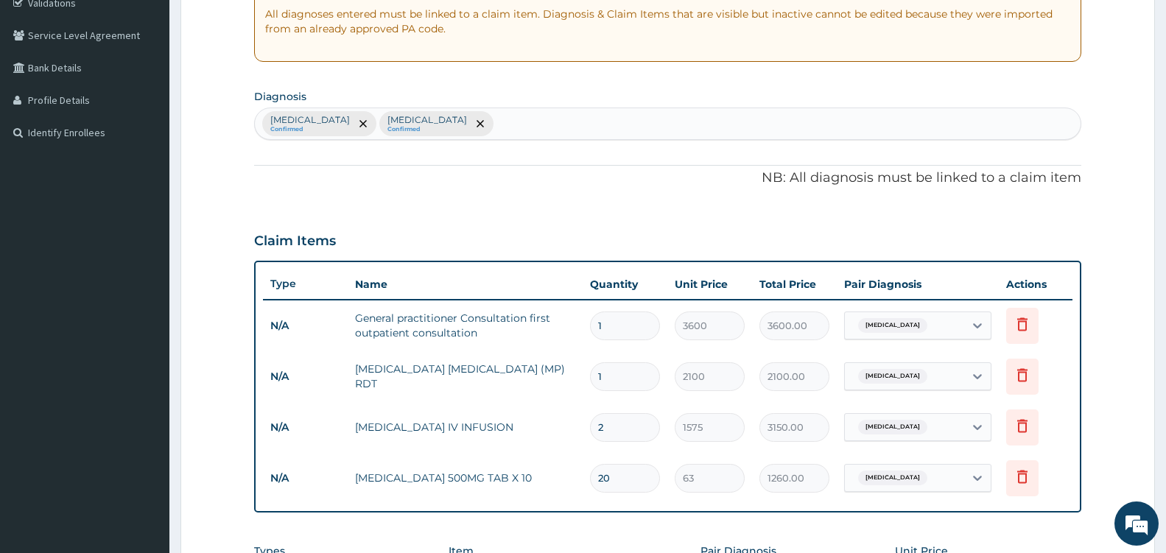
scroll to position [241, 0]
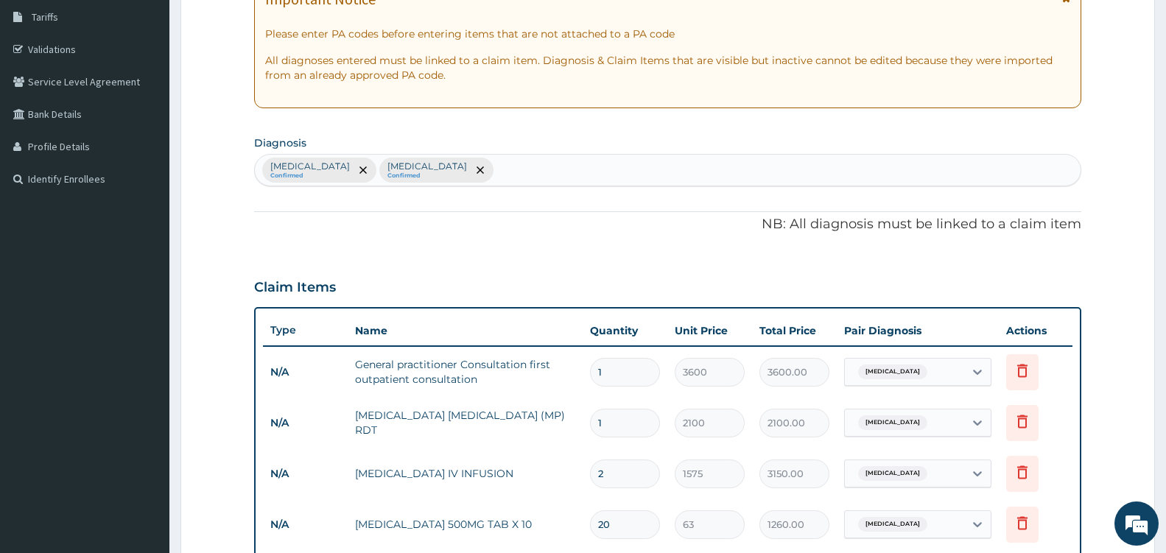
type input "PIRIT"
click at [533, 177] on div "Typhoid fever Confirmed Falciparum malaria Confirmed" at bounding box center [667, 170] width 825 height 31
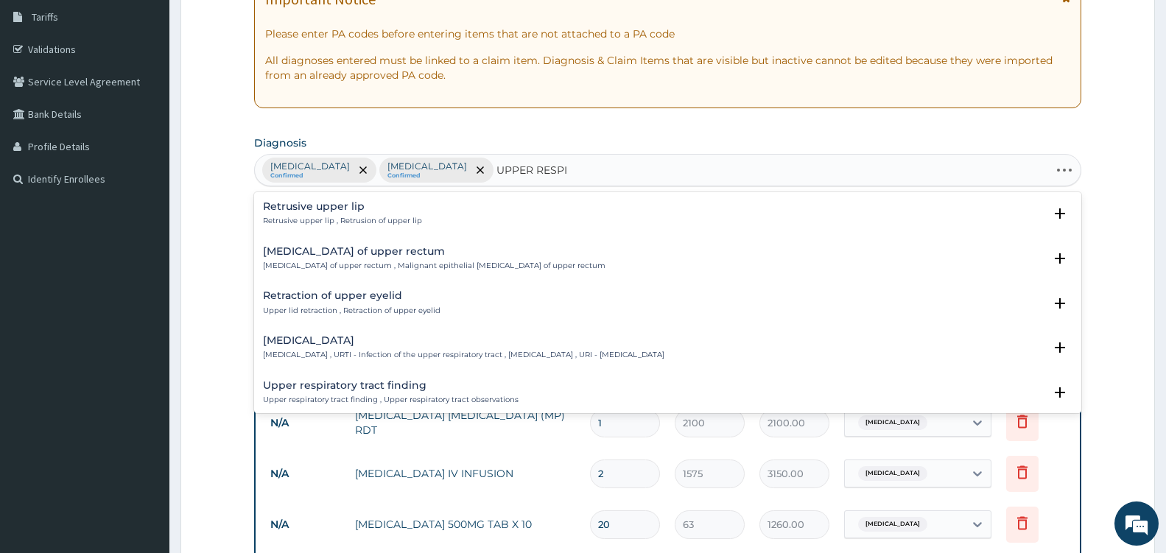
type input "UPPER RESPIR"
click at [361, 212] on h4 "Upper respiratory infection" at bounding box center [463, 206] width 401 height 11
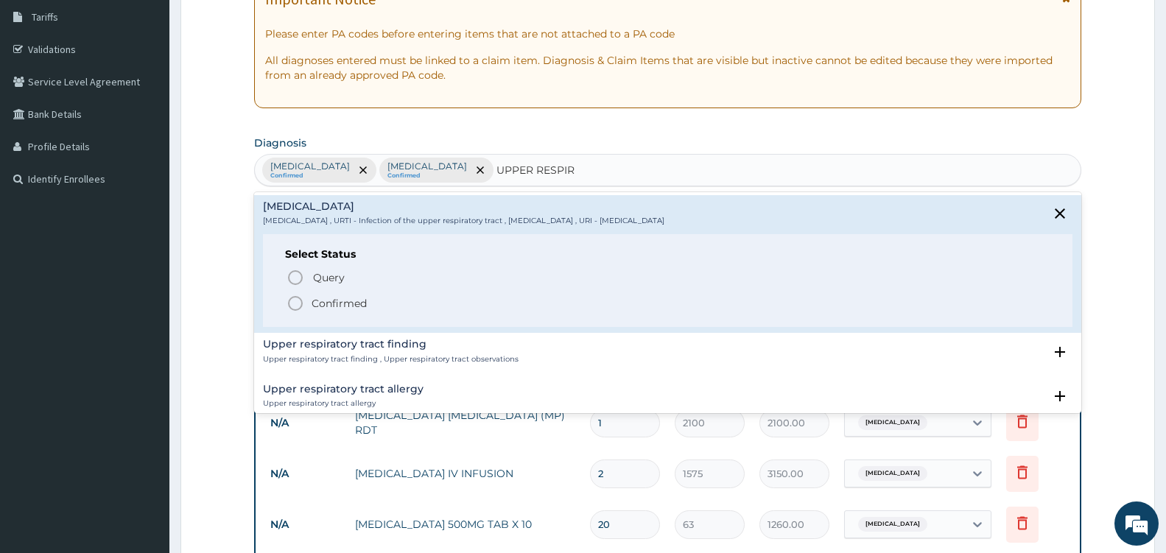
click at [297, 298] on icon "status option filled" at bounding box center [295, 304] width 18 height 18
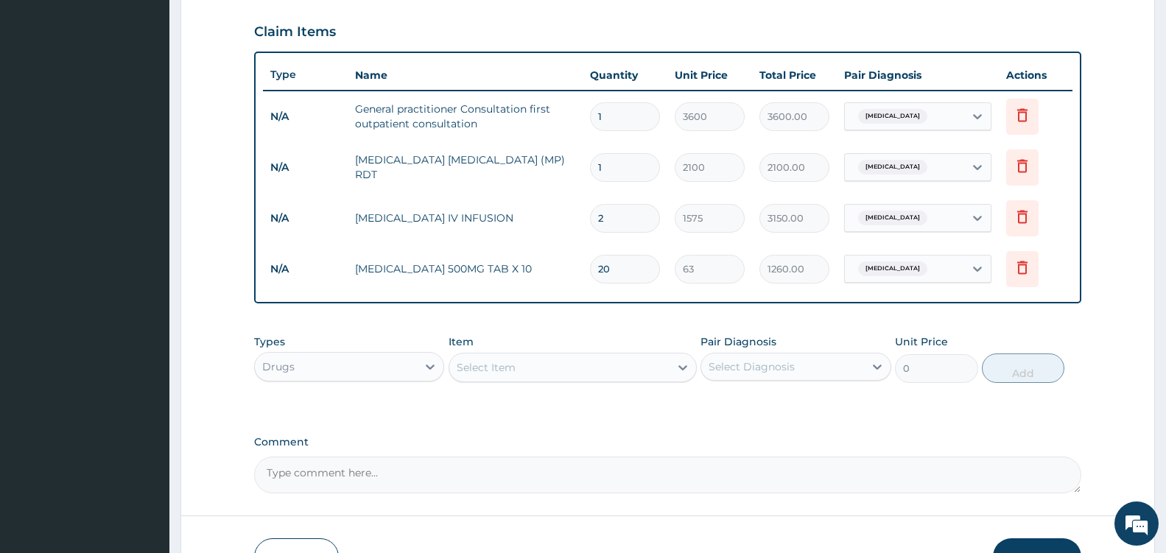
scroll to position [591, 0]
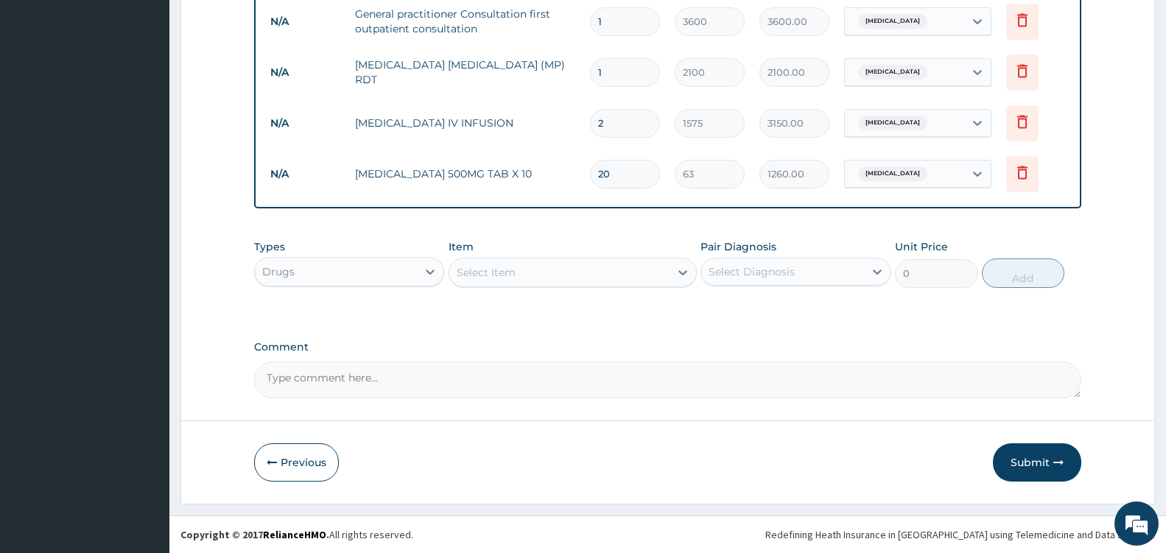
click at [570, 271] on div "Select Item" at bounding box center [559, 273] width 220 height 24
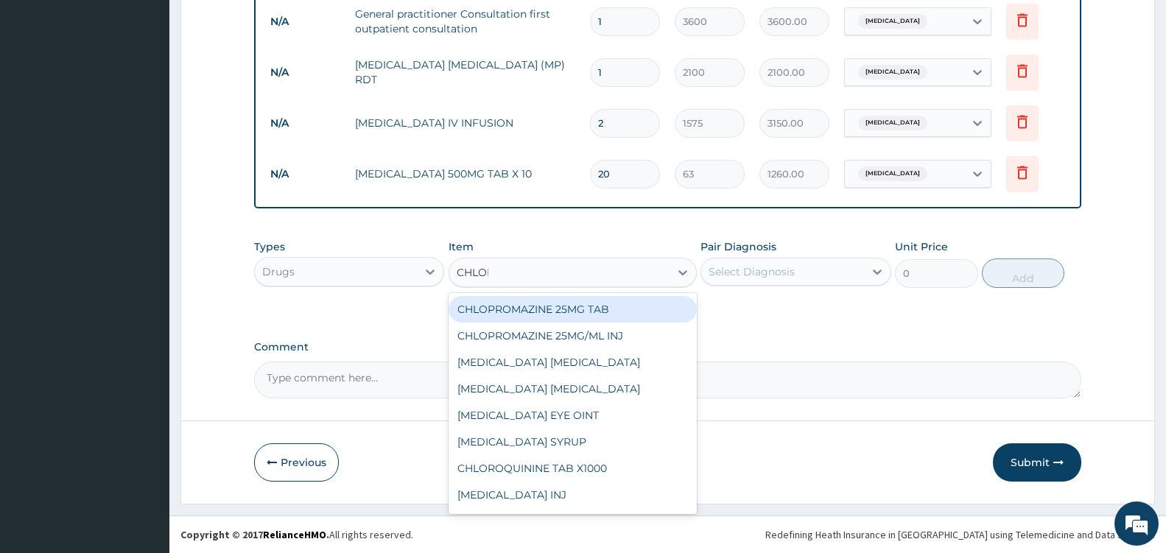
type input "CHLORP"
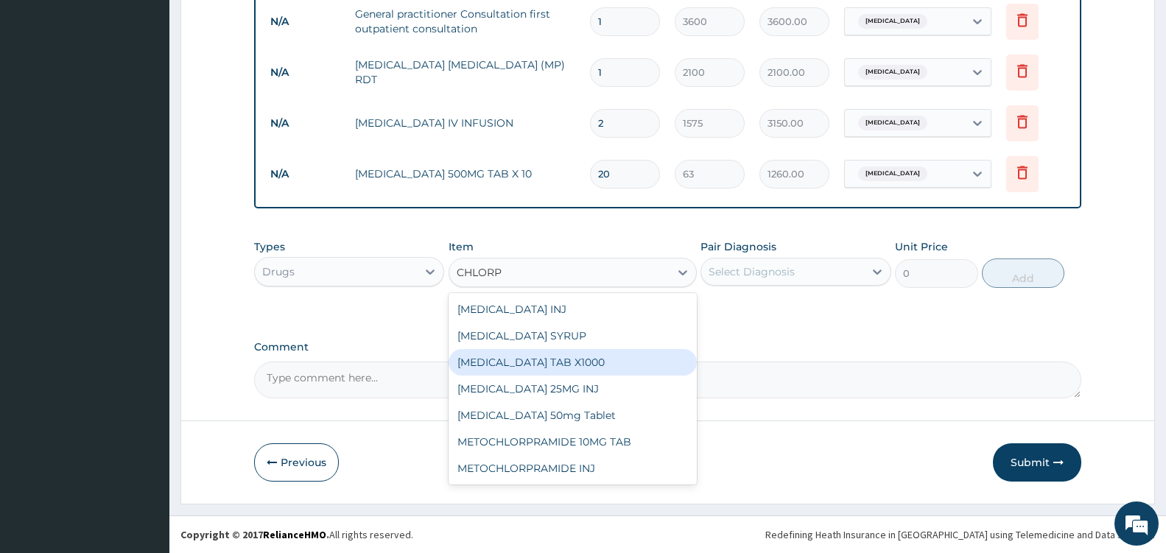
click at [612, 359] on div "CHLORPHENIRAMINE TAB X1000" at bounding box center [572, 362] width 248 height 27
type input "52.5"
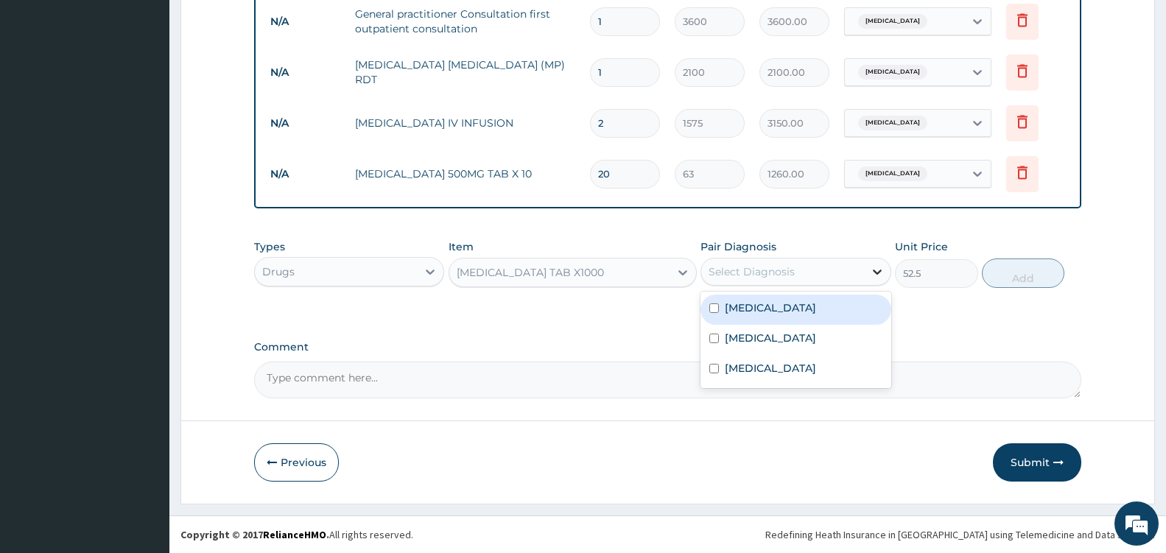
click at [875, 267] on icon at bounding box center [877, 271] width 15 height 15
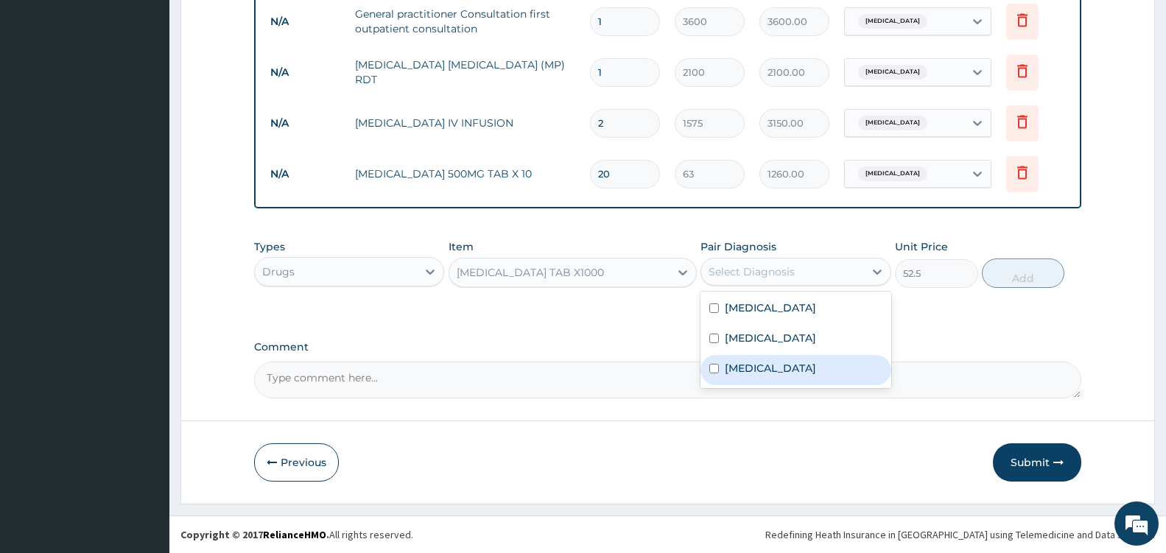
click at [816, 373] on label "Upper respiratory infection" at bounding box center [770, 368] width 91 height 15
checkbox input "true"
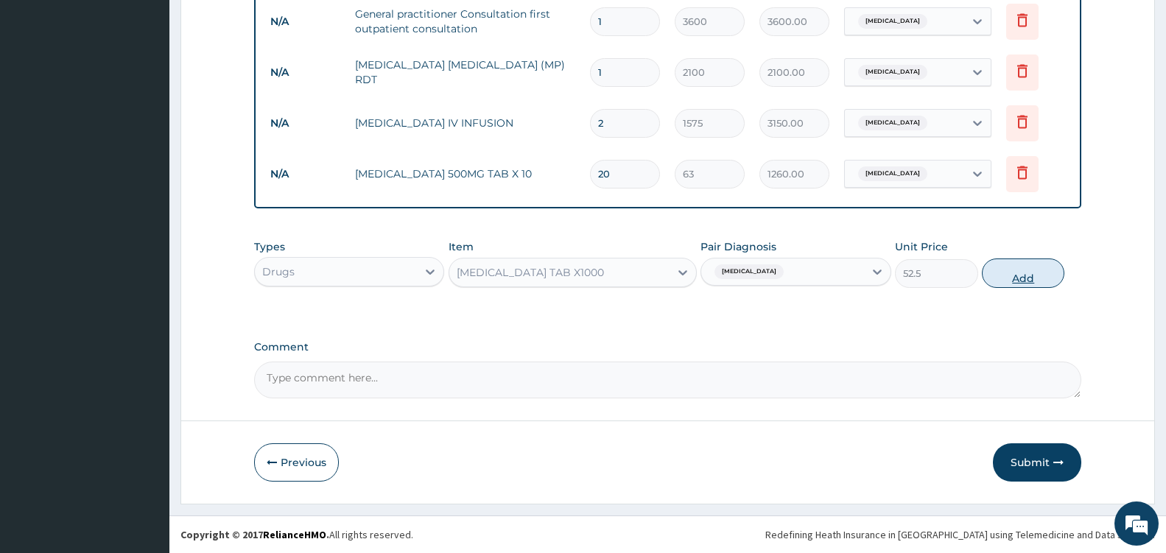
click at [1027, 275] on button "Add" at bounding box center [1022, 272] width 82 height 29
type input "0"
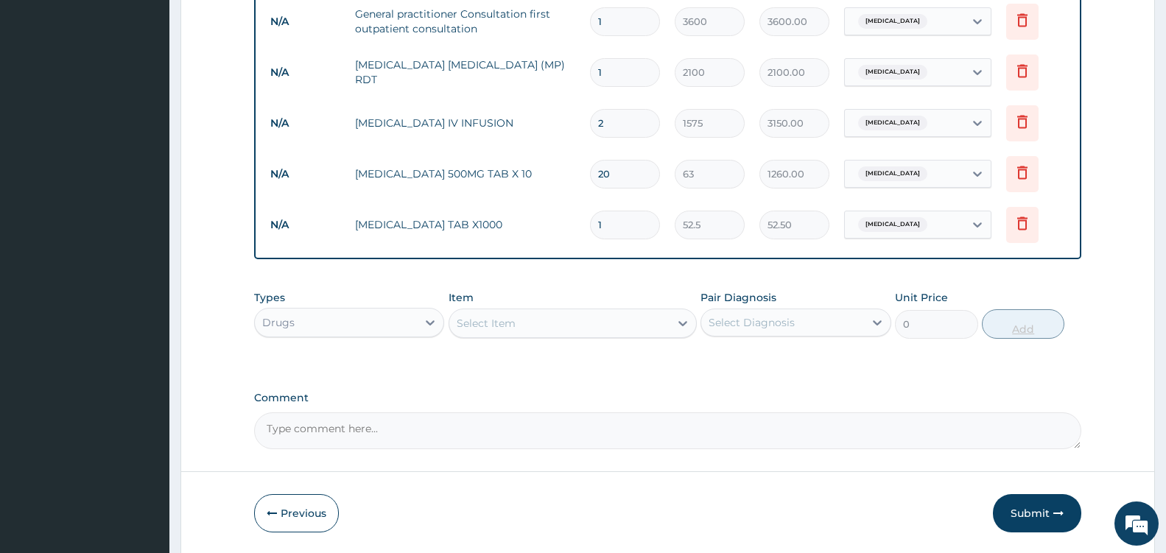
type input "0.00"
type input "6"
type input "315.00"
type input "6"
click at [677, 313] on div at bounding box center [682, 323] width 27 height 27
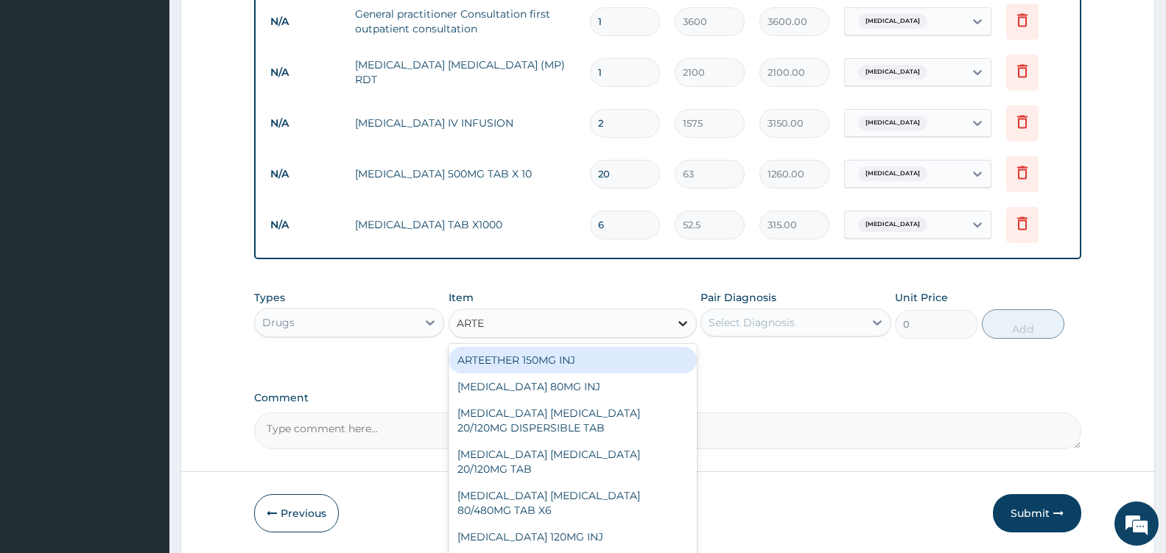
type input "ARTEM"
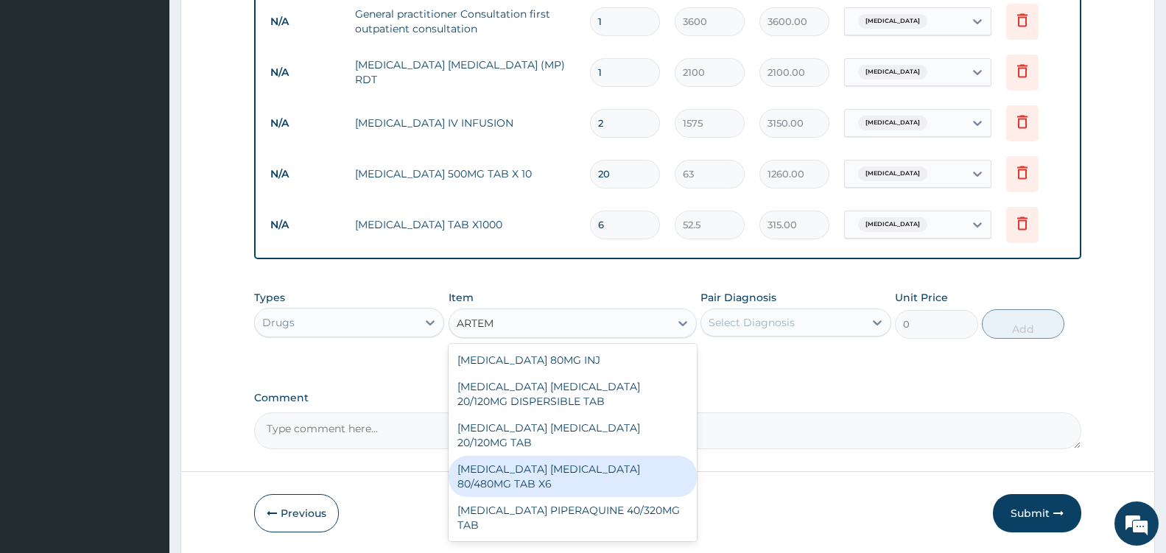
click at [645, 470] on div "ARTEMETHER LUMEFANTRINE 80/480MG TAB X6" at bounding box center [572, 476] width 248 height 41
type input "262.5"
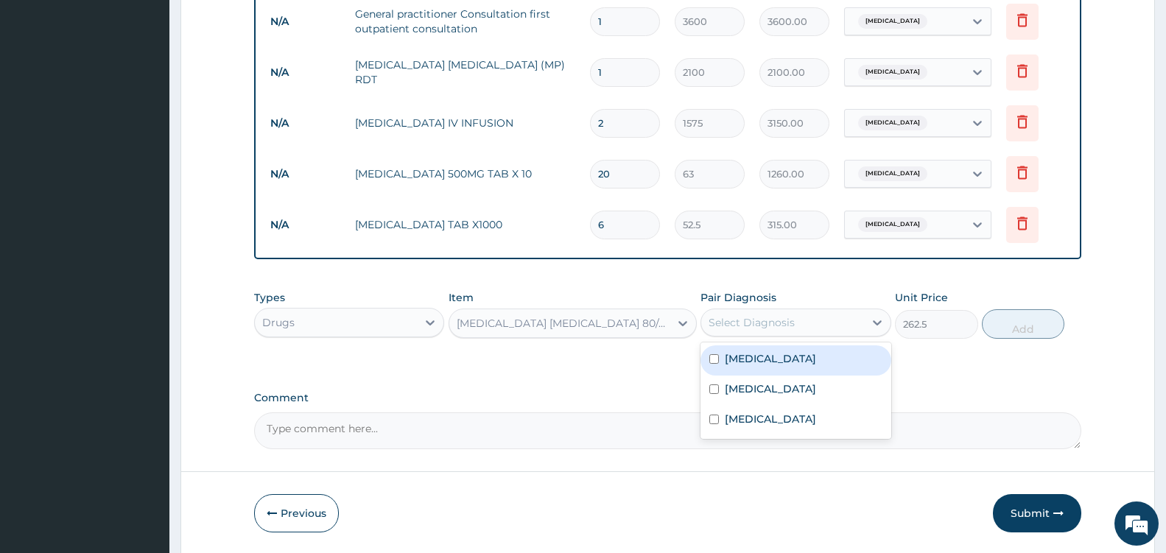
click at [863, 318] on div "Select Diagnosis" at bounding box center [782, 323] width 162 height 24
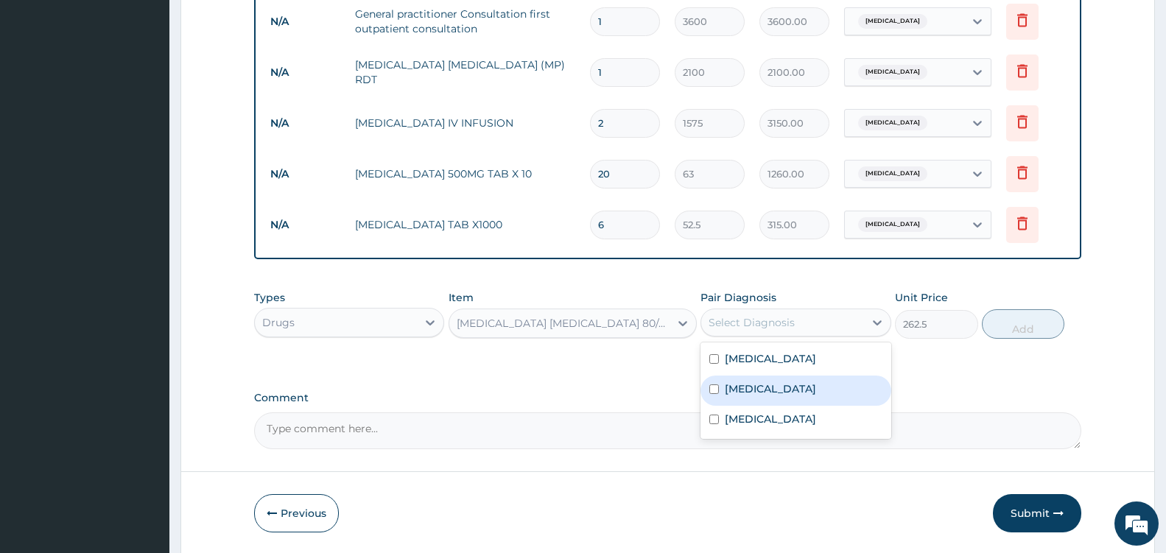
click at [794, 387] on label "Falciparum malaria" at bounding box center [770, 388] width 91 height 15
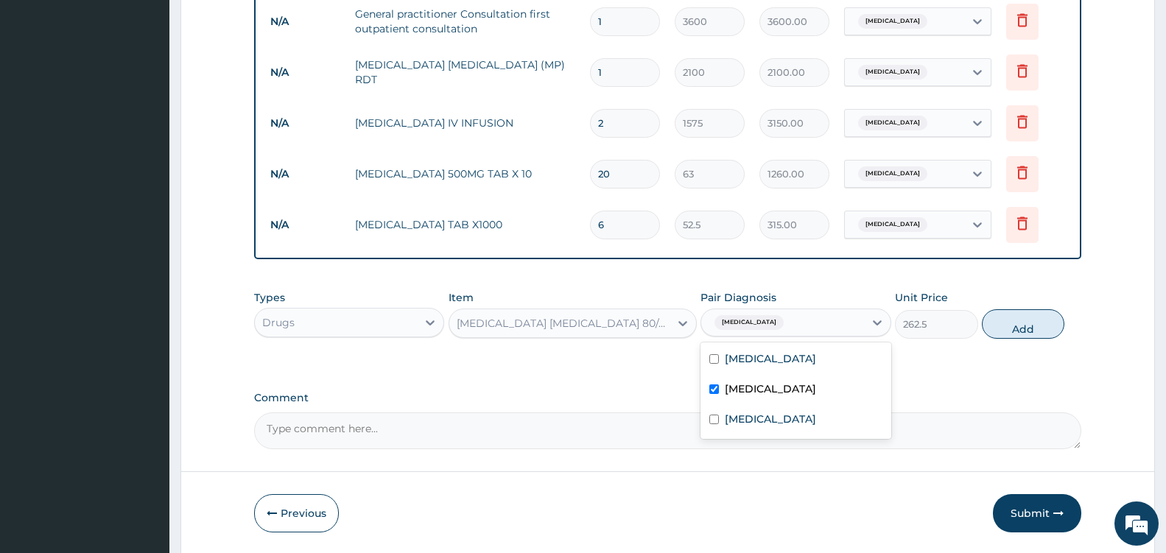
checkbox input "true"
click at [1021, 325] on button "Add" at bounding box center [1022, 323] width 82 height 29
type input "0"
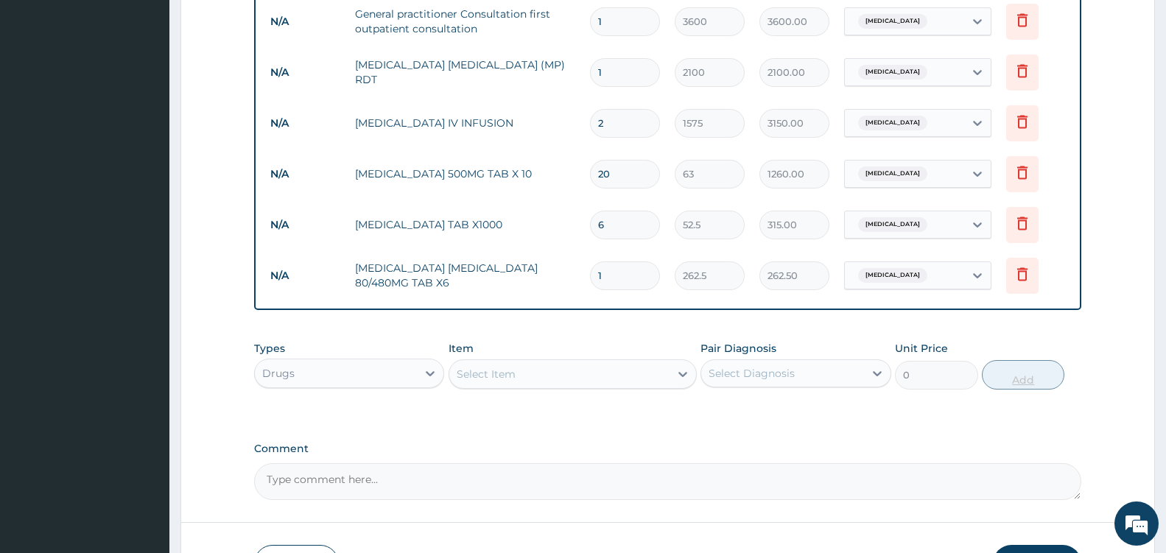
type input "0.00"
type input "6"
type input "1575.00"
type input "6"
click at [645, 376] on div "Select Item" at bounding box center [559, 374] width 220 height 24
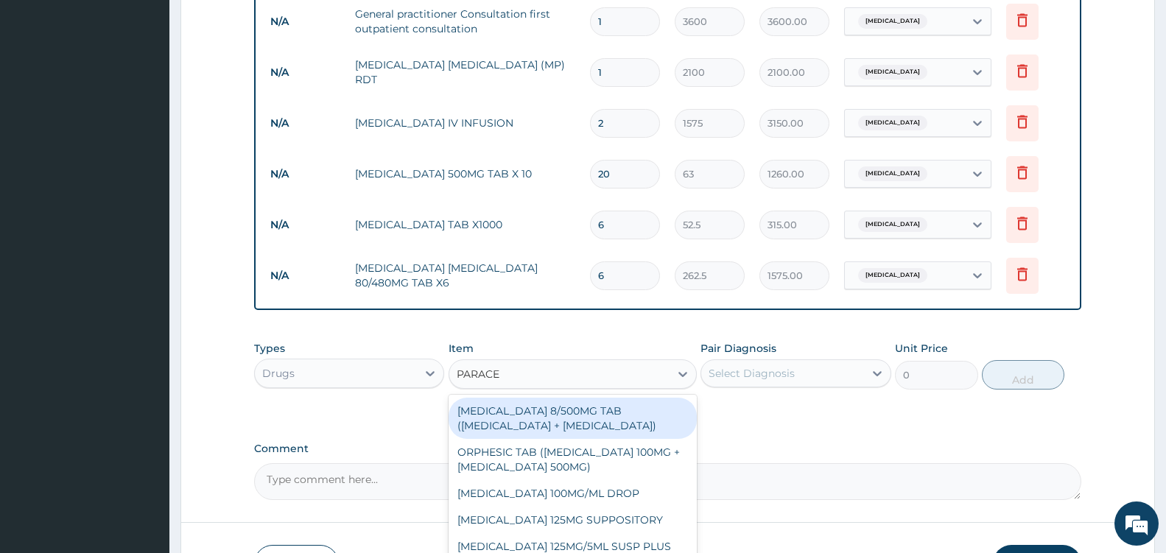
type input "PARACET"
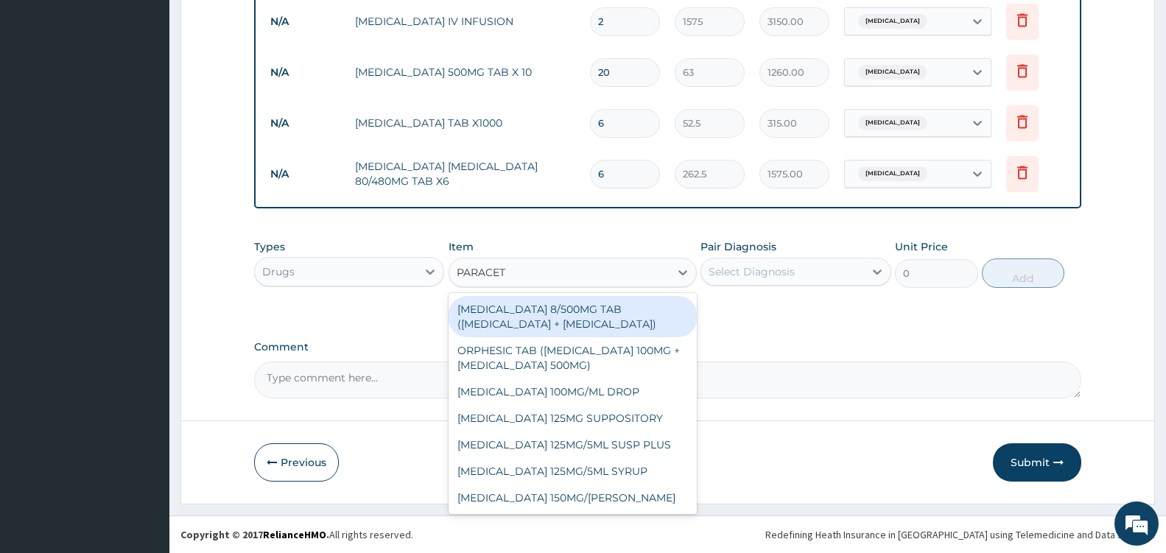
scroll to position [80, 0]
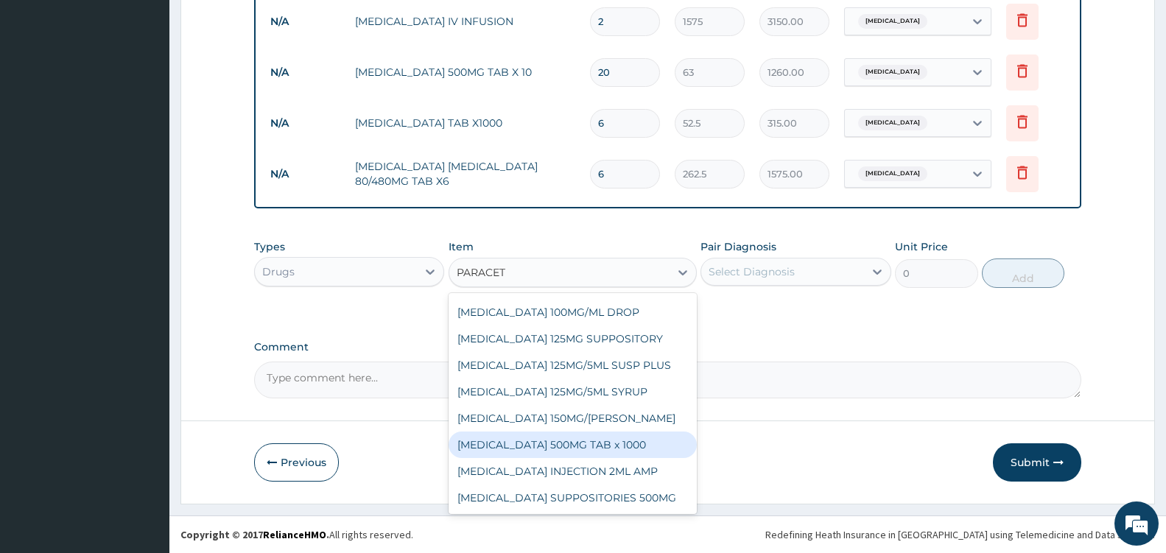
click at [591, 442] on div "PARACETAMOL 500MG TAB x 1000" at bounding box center [572, 444] width 248 height 27
type input "11.025"
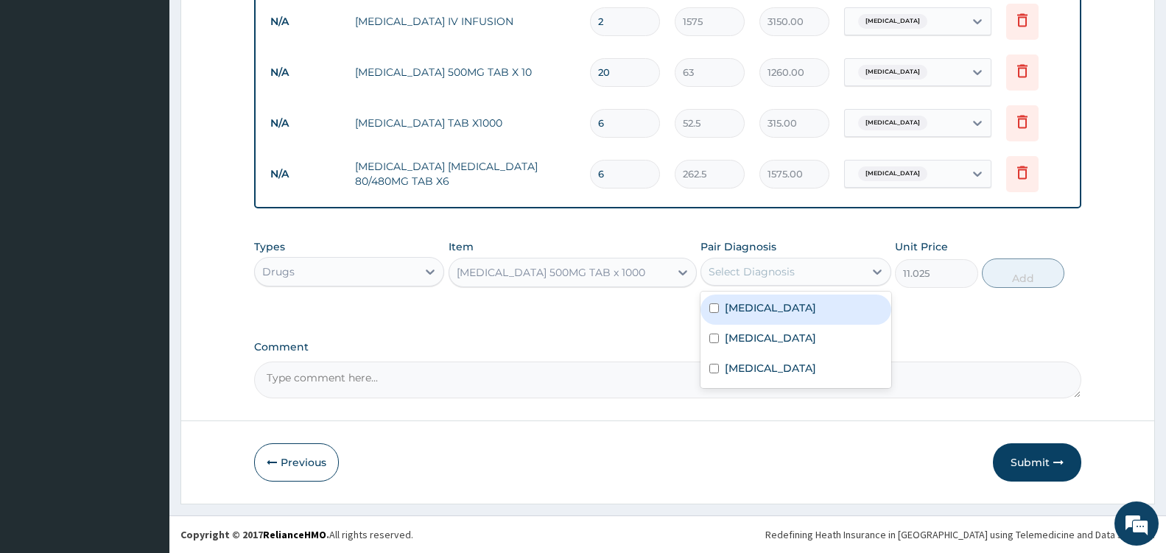
click at [860, 275] on div "Select Diagnosis" at bounding box center [782, 272] width 162 height 24
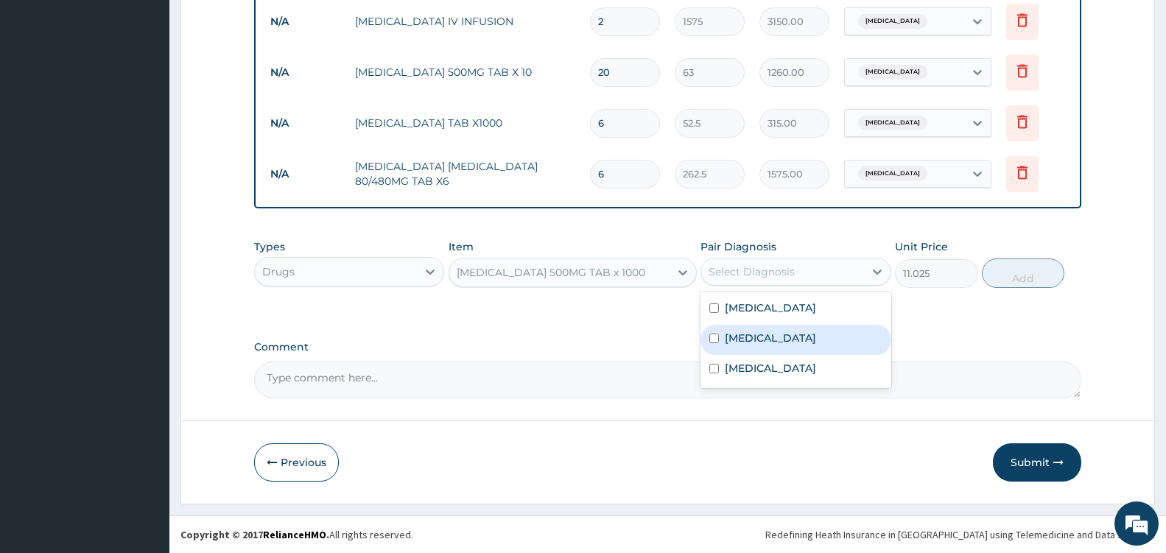
click at [836, 334] on div "Falciparum malaria" at bounding box center [795, 340] width 190 height 30
checkbox input "true"
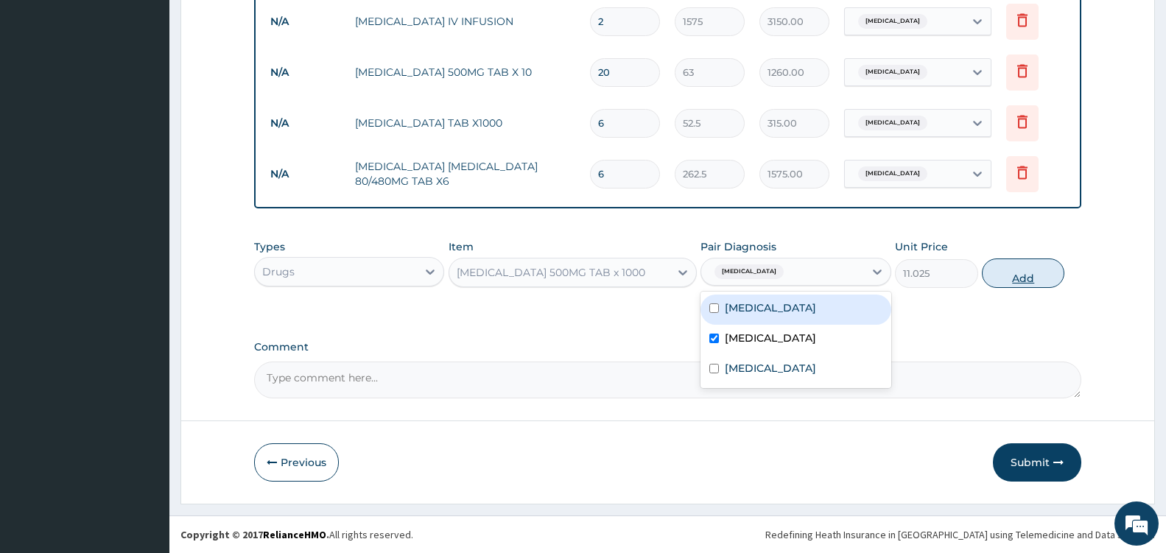
click at [1029, 275] on button "Add" at bounding box center [1022, 272] width 82 height 29
type input "0"
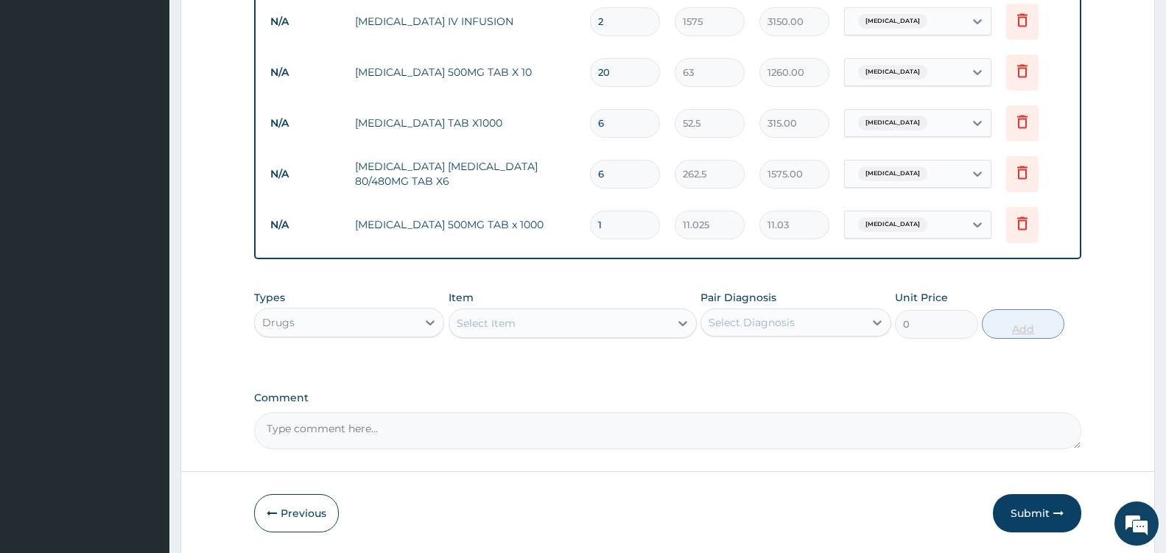
type input "18"
type input "198.45"
type input "18"
click at [670, 325] on div at bounding box center [682, 323] width 27 height 27
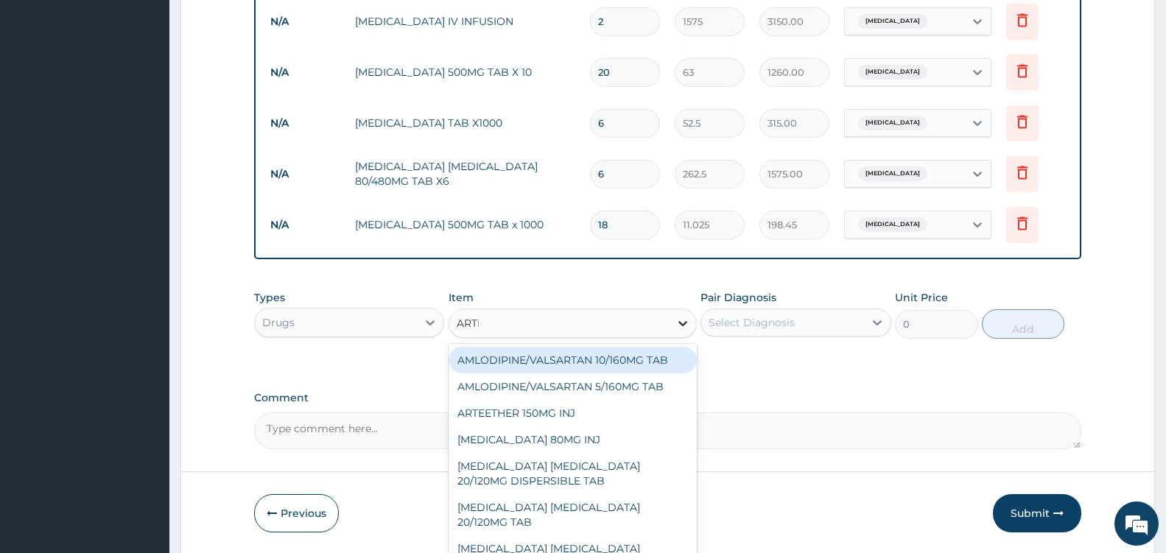
type input "ARTEM"
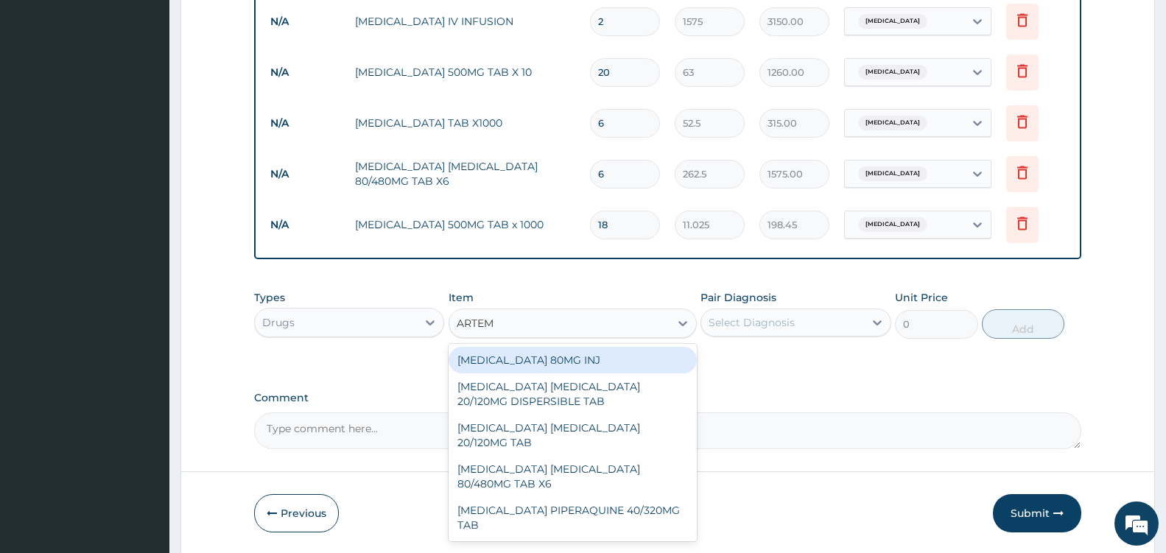
click at [589, 358] on div "ARTEMETHER 80MG INJ" at bounding box center [572, 360] width 248 height 27
type input "1400"
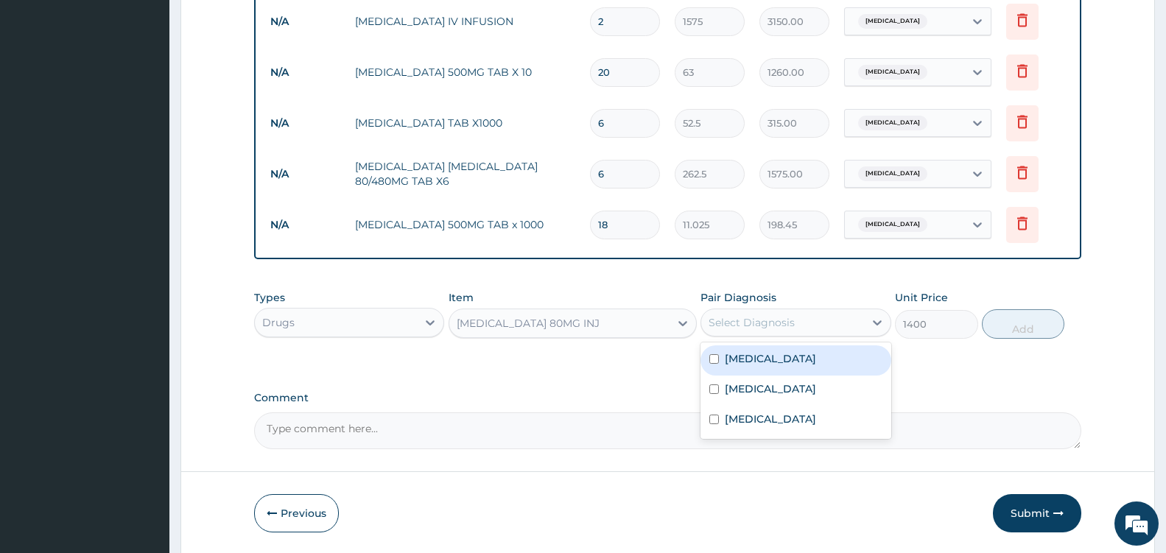
click at [858, 321] on div "Select Diagnosis" at bounding box center [782, 323] width 162 height 24
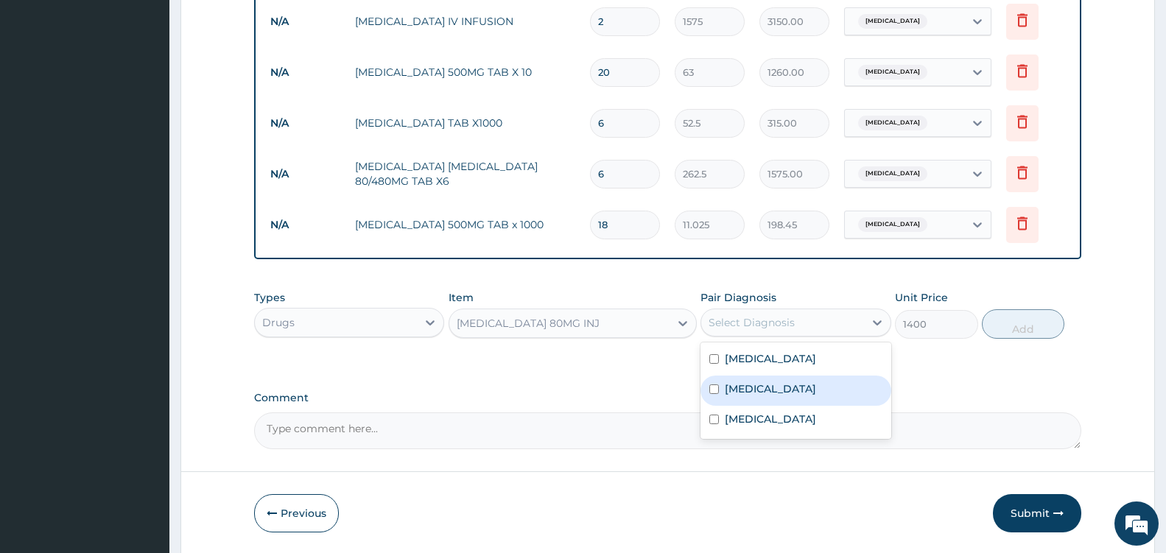
click at [804, 386] on label "Falciparum malaria" at bounding box center [770, 388] width 91 height 15
checkbox input "true"
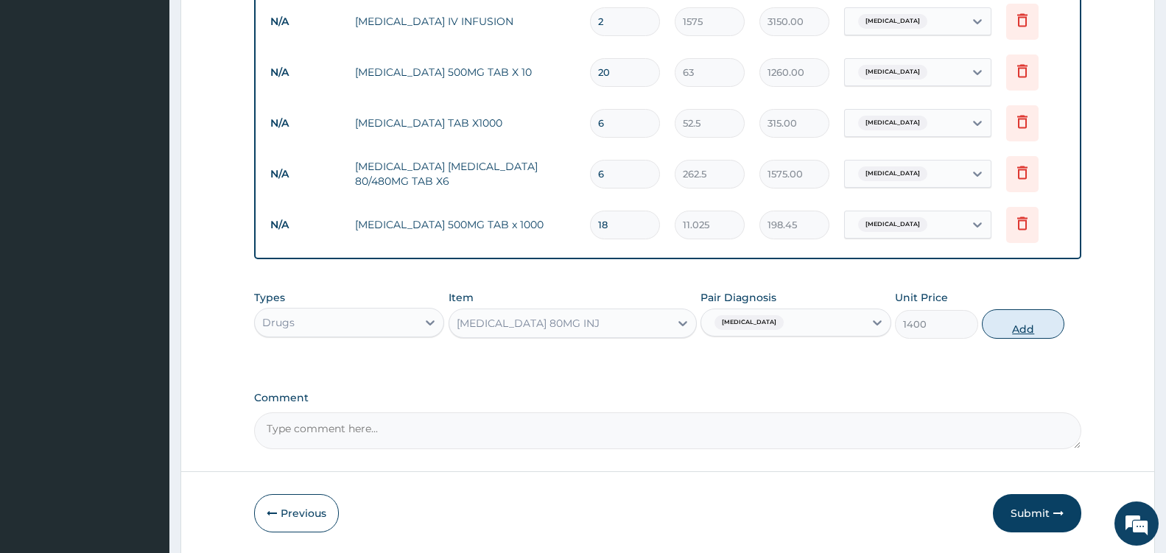
click at [1012, 329] on button "Add" at bounding box center [1022, 323] width 82 height 29
type input "0"
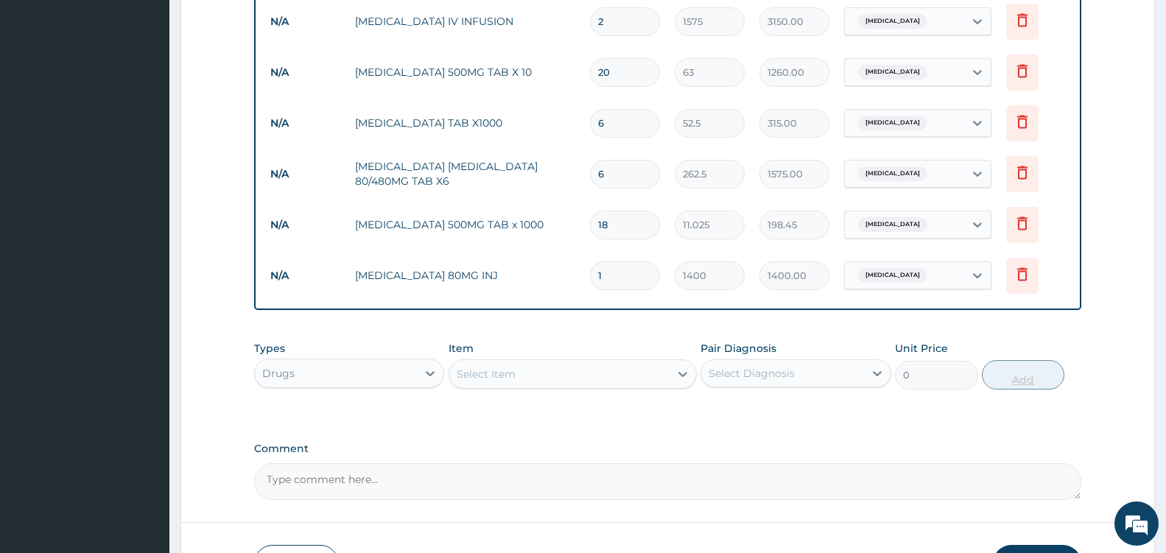
type input "0.00"
type input "2"
type input "2800.00"
type input "2"
click at [671, 376] on div at bounding box center [682, 374] width 27 height 27
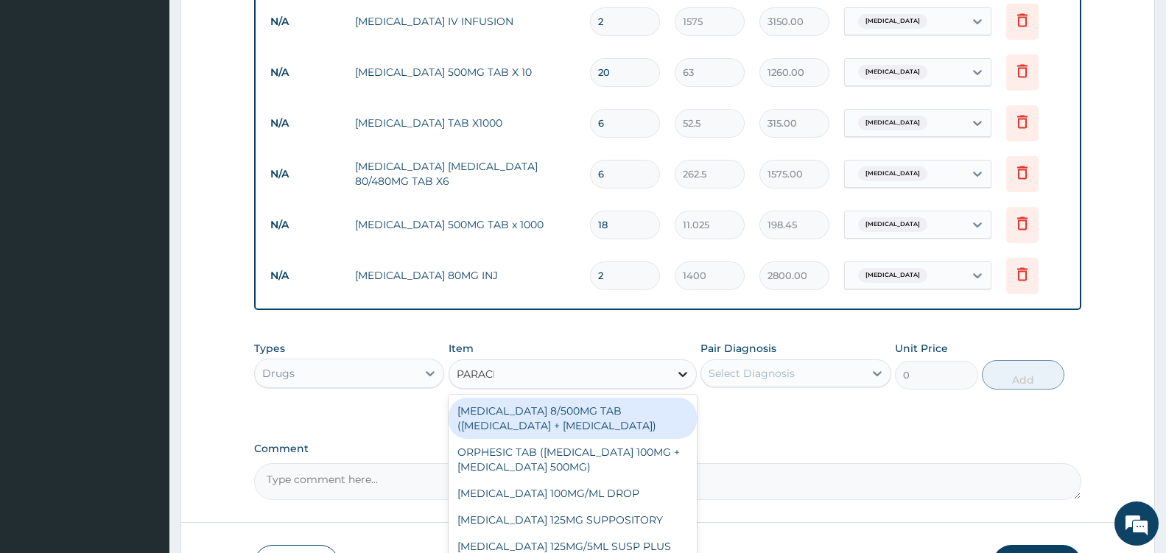
type input "PARACET"
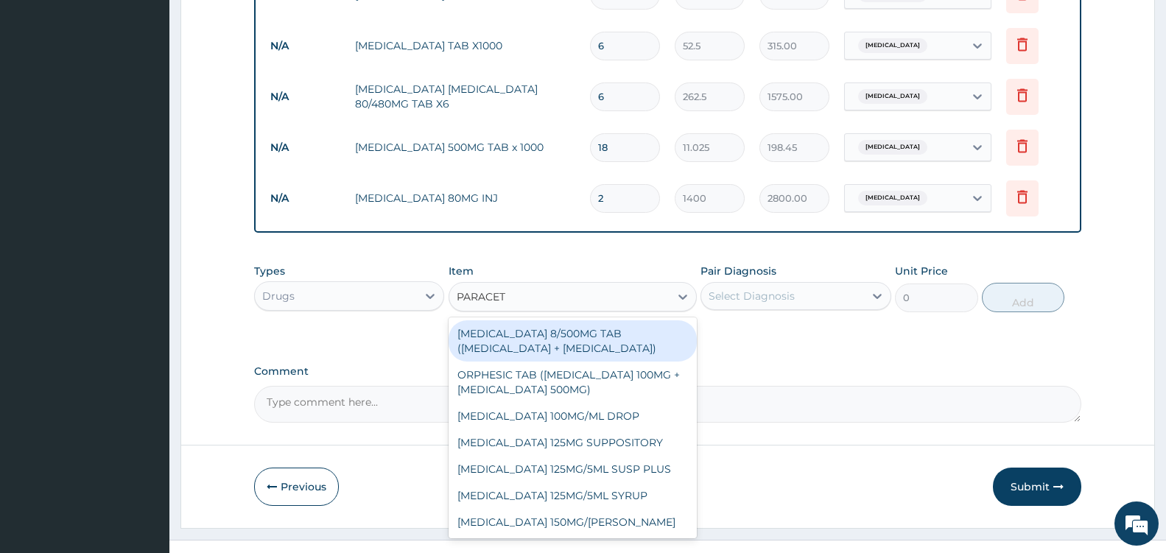
scroll to position [794, 0]
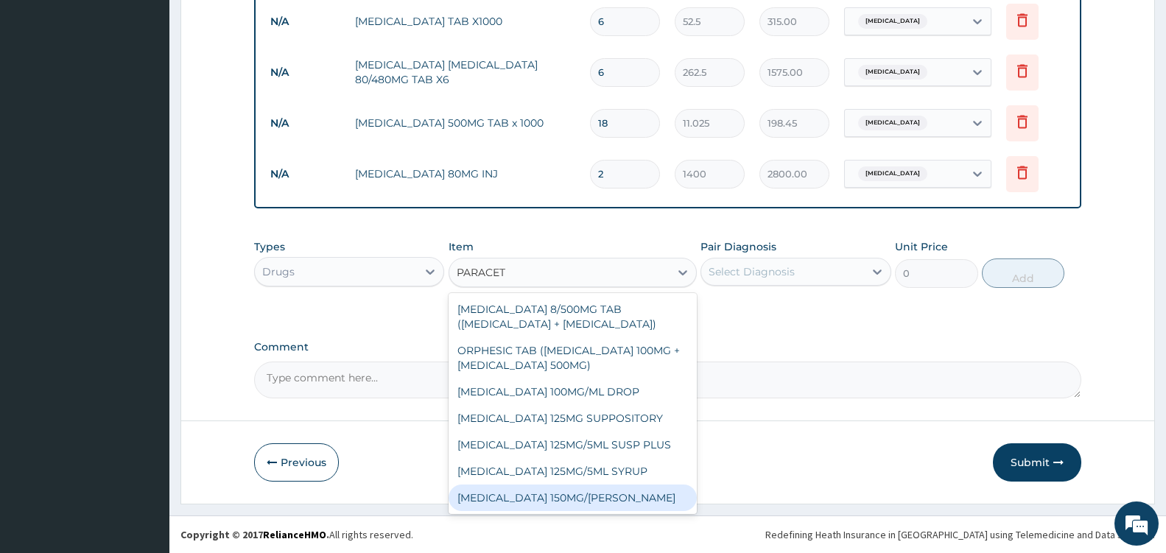
click at [579, 496] on div "PARACETAMOL 150MG/ML VIAL" at bounding box center [572, 497] width 248 height 27
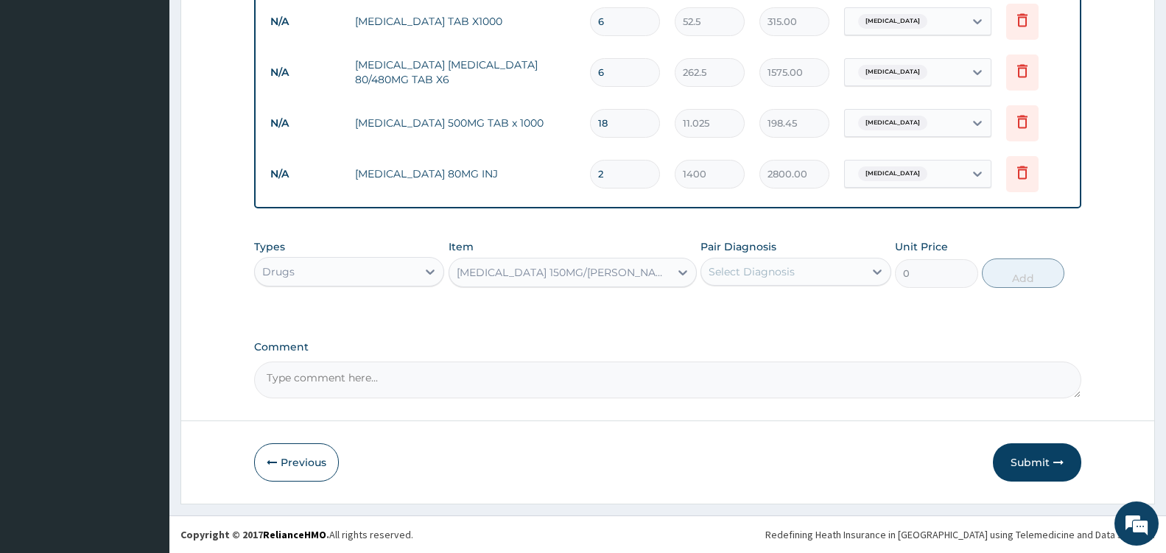
type input "724.5"
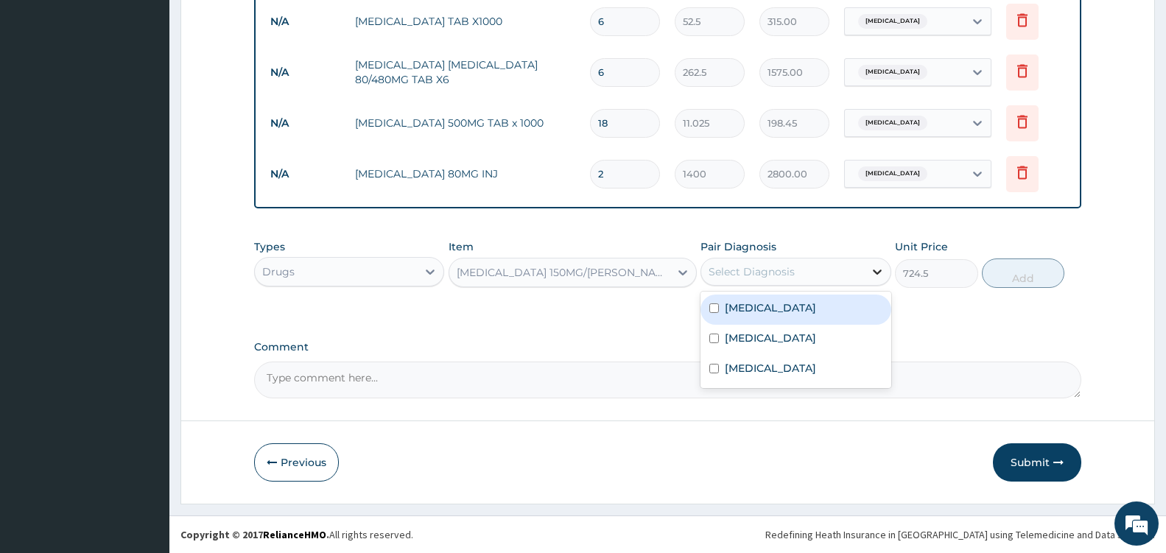
click at [874, 262] on div at bounding box center [877, 271] width 27 height 27
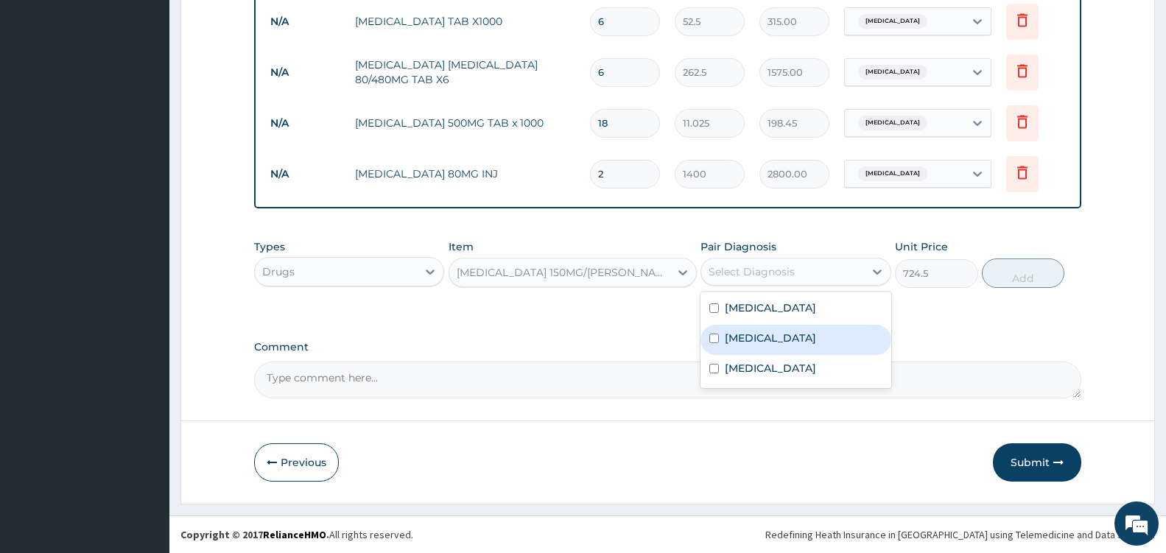
click at [779, 342] on label "Falciparum malaria" at bounding box center [770, 338] width 91 height 15
checkbox input "true"
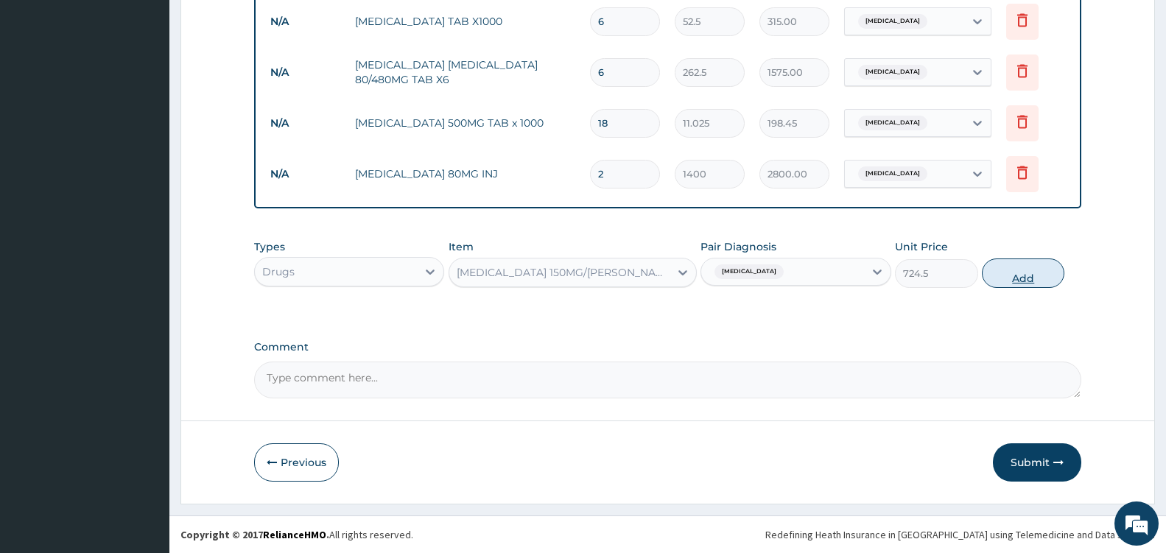
click at [1024, 277] on button "Add" at bounding box center [1022, 272] width 82 height 29
type input "0"
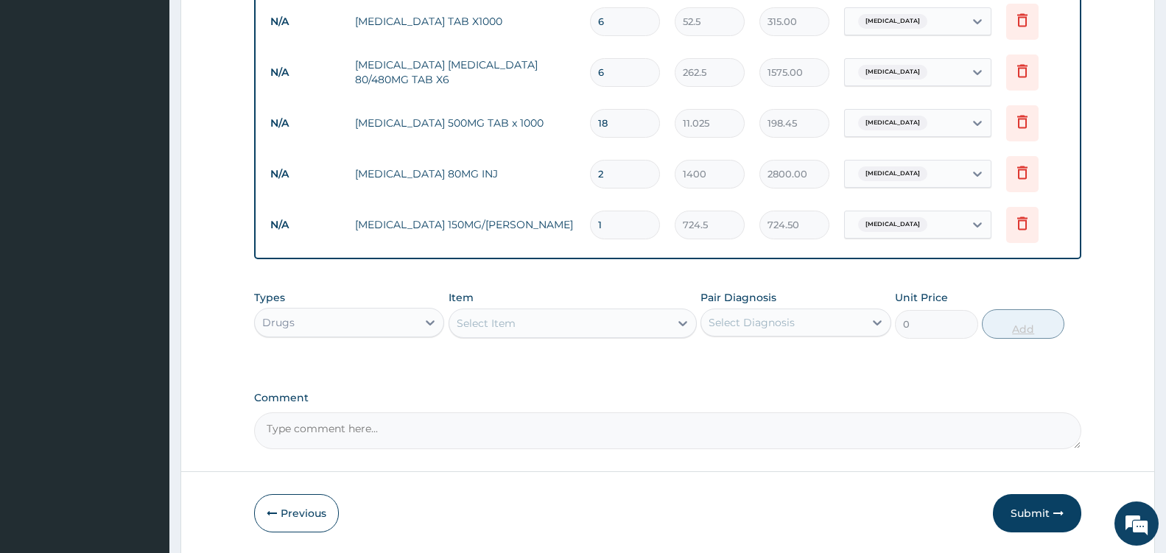
type input "0.00"
type input "4"
type input "2898.00"
type input "4"
click at [1010, 514] on button "Submit" at bounding box center [1037, 513] width 88 height 38
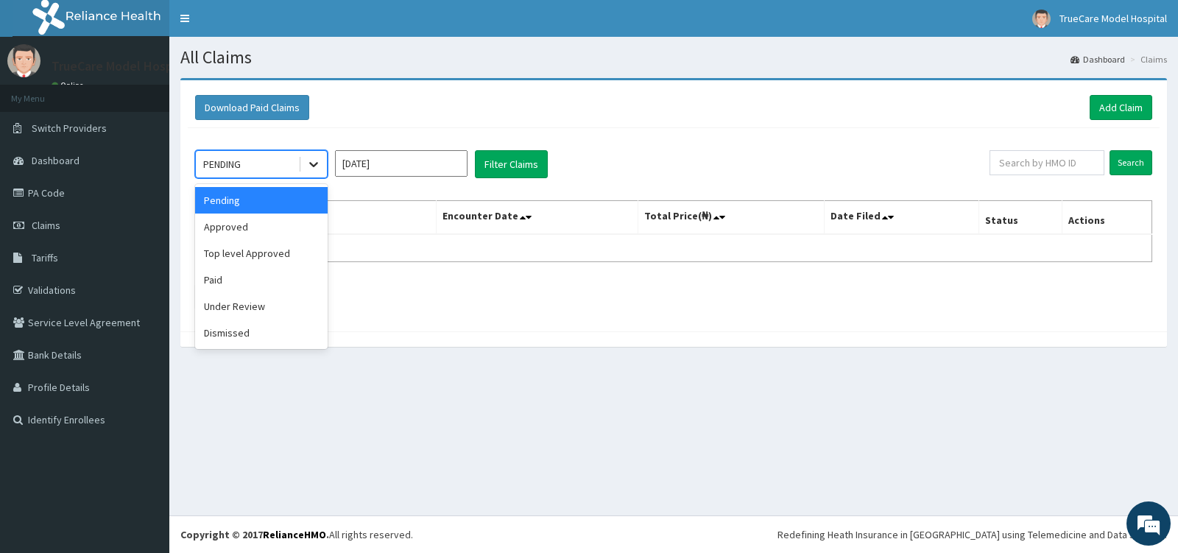
click at [313, 166] on icon at bounding box center [313, 165] width 9 height 5
click at [280, 233] on div "Approved" at bounding box center [261, 227] width 133 height 27
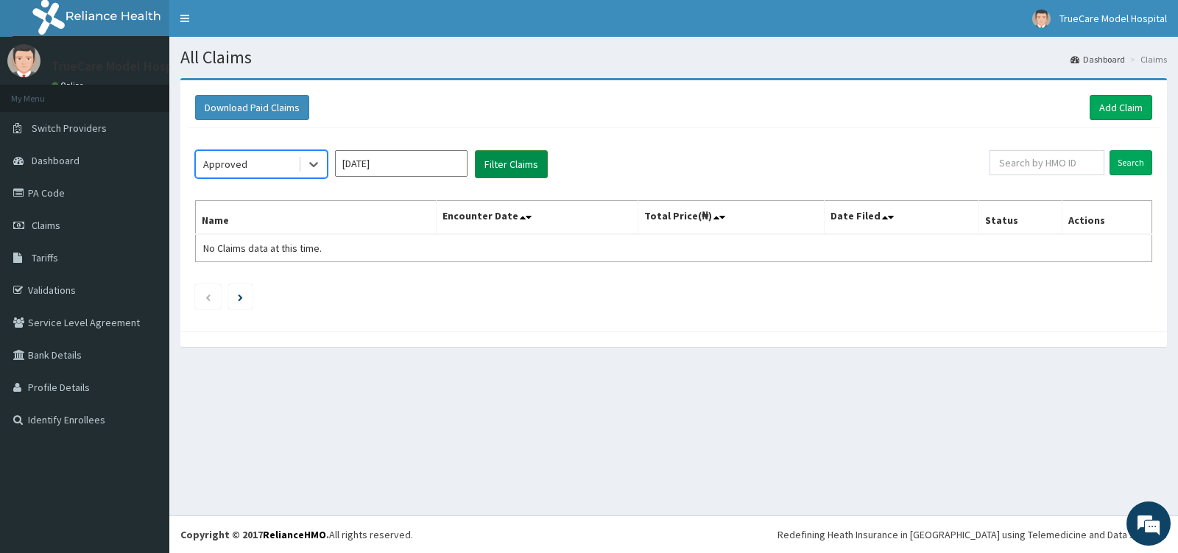
click at [513, 167] on button "Filter Claims" at bounding box center [511, 164] width 73 height 28
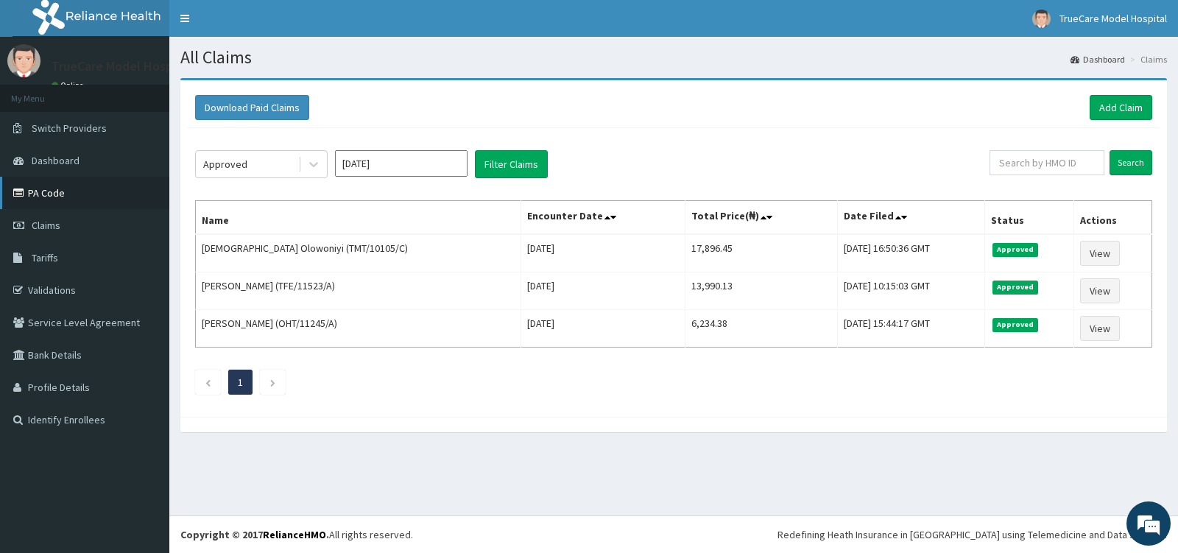
click at [63, 195] on link "PA Code" at bounding box center [84, 193] width 169 height 32
